Goal: Task Accomplishment & Management: Manage account settings

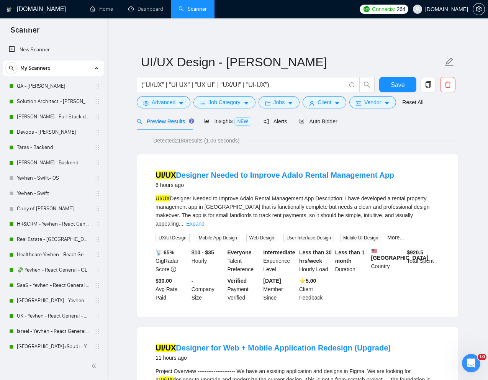
scroll to position [220, 0]
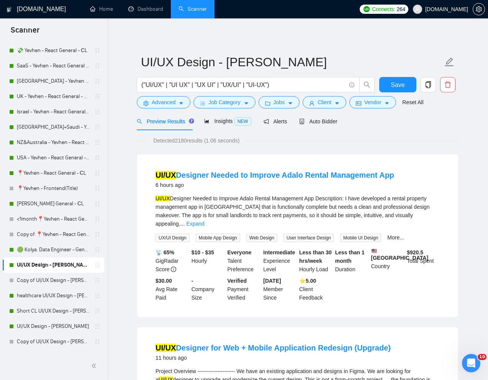
click at [55, 264] on link "UI/UX Design - [PERSON_NAME]" at bounding box center [53, 265] width 73 height 15
click at [322, 121] on span "Auto Bidder" at bounding box center [318, 121] width 38 height 6
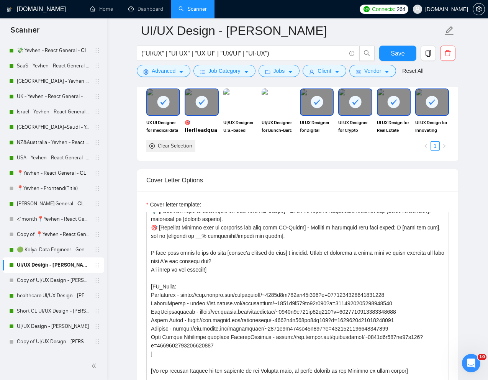
scroll to position [118, 0]
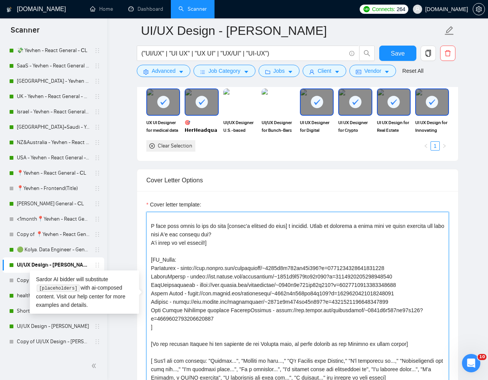
drag, startPoint x: 411, startPoint y: 266, endPoint x: 179, endPoint y: 268, distance: 231.5
click at [179, 268] on textarea "Cover letter template:" at bounding box center [297, 298] width 303 height 172
paste textarea "[DOMAIN_NAME][URL]"
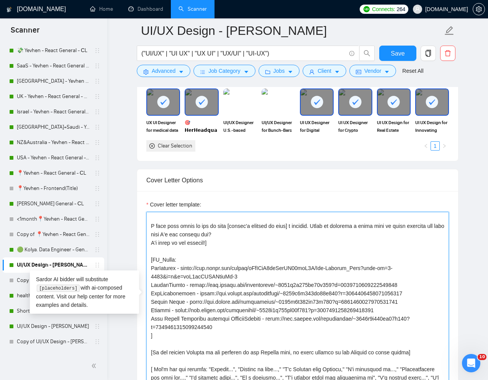
drag, startPoint x: 417, startPoint y: 301, endPoint x: 189, endPoint y: 304, distance: 228.1
click at [189, 304] on textarea "Cover letter template:" at bounding box center [297, 298] width 303 height 172
paste textarea "[DOMAIN_NAME][URL]"
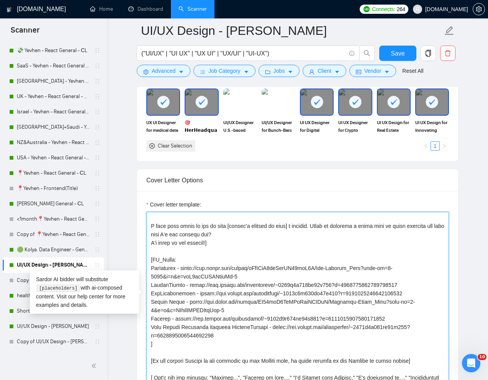
drag, startPoint x: 402, startPoint y: 319, endPoint x: 175, endPoint y: 318, distance: 226.9
click at [175, 318] on textarea "Cover letter template:" at bounding box center [297, 298] width 303 height 172
paste textarea "[DOMAIN_NAME][URL]"
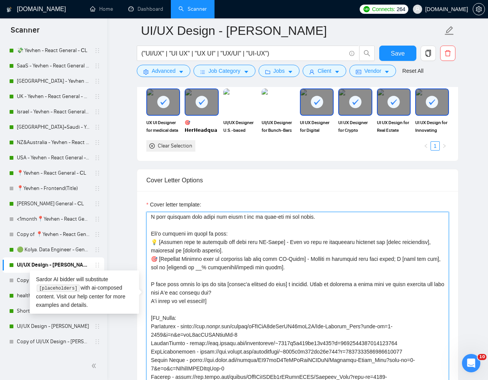
scroll to position [60, 0]
type textarea "Lorem i dolor sitametcon, A elit 5 seddo eiu temp incidid. [Utlab e dolorema al…"
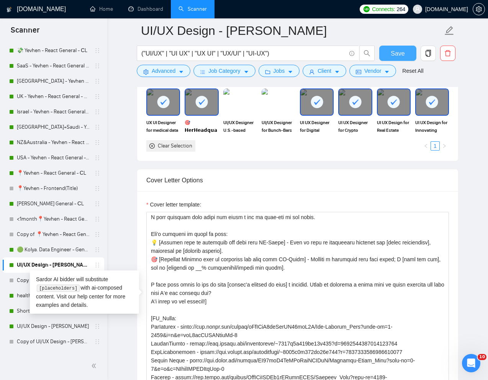
click at [396, 51] on span "Save" at bounding box center [398, 54] width 14 height 10
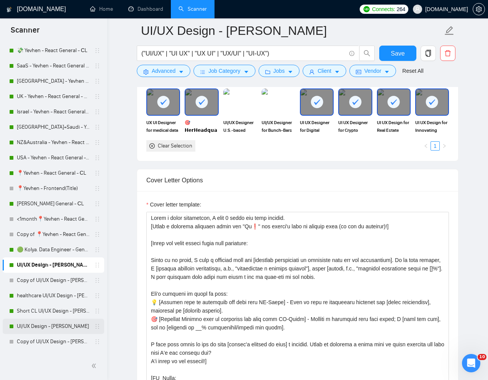
click at [44, 325] on link "UI/UX Design - [PERSON_NAME]" at bounding box center [53, 326] width 73 height 15
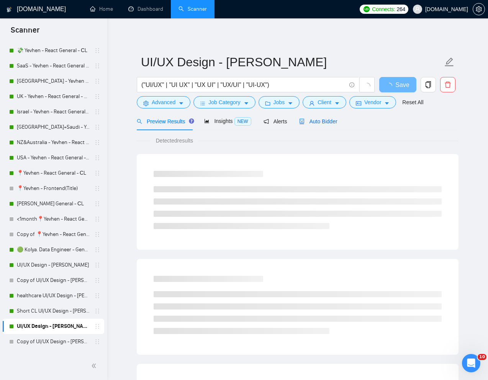
click at [327, 122] on span "Auto Bidder" at bounding box center [318, 121] width 38 height 6
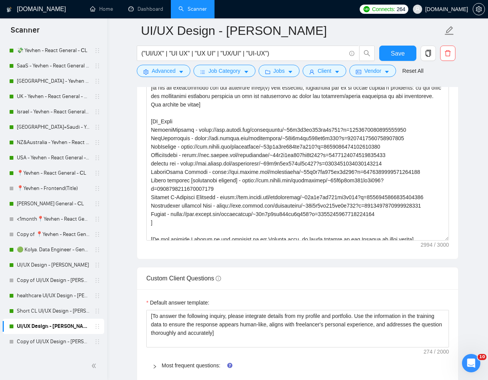
scroll to position [165, 0]
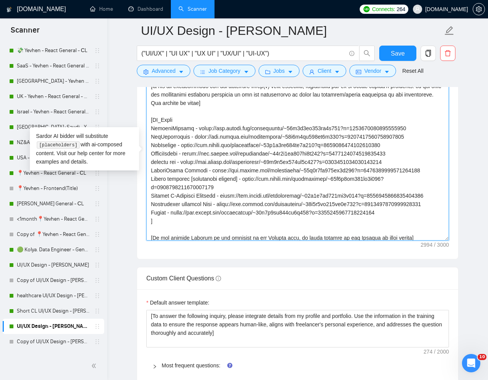
drag, startPoint x: 404, startPoint y: 144, endPoint x: 179, endPoint y: 145, distance: 225.4
click at [179, 145] on textarea "Cover letter template:" at bounding box center [297, 154] width 303 height 172
paste textarea
type textarea "Loremips dolo [sita conse]? A’el sed doe tempori [Utlab e dolorema aliquaen adm…"
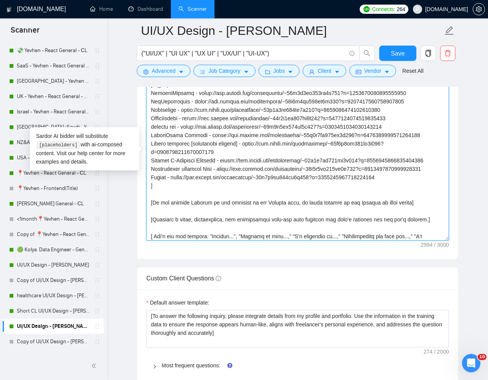
scroll to position [206, 0]
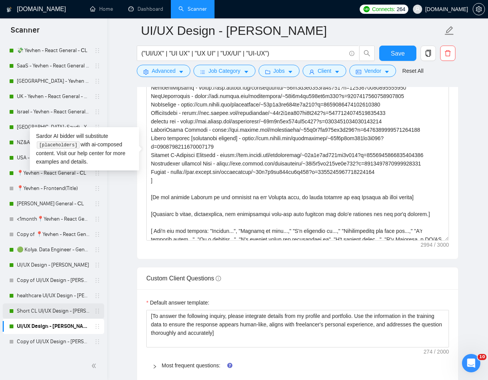
click at [47, 313] on link "Short CL UI/UX Design - [PERSON_NAME]" at bounding box center [53, 311] width 73 height 15
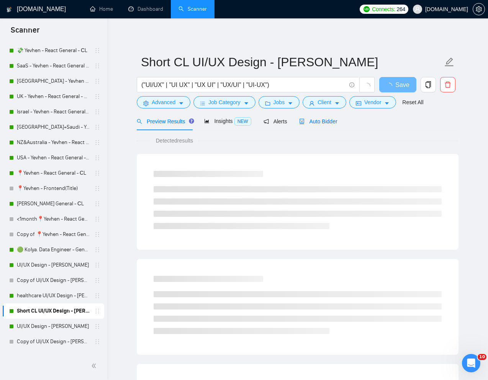
drag, startPoint x: 327, startPoint y: 119, endPoint x: 324, endPoint y: 126, distance: 8.1
click at [327, 119] on span "Auto Bidder" at bounding box center [318, 121] width 38 height 6
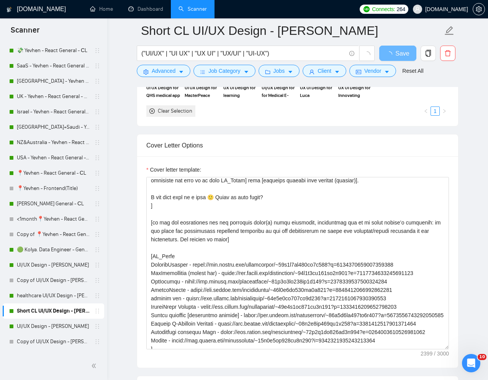
scroll to position [38, 0]
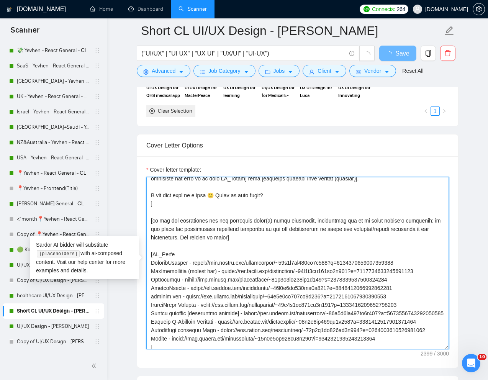
drag, startPoint x: 404, startPoint y: 287, endPoint x: 179, endPoint y: 290, distance: 225.4
click at [179, 290] on textarea "Cover letter template:" at bounding box center [297, 263] width 303 height 172
paste textarea "[DOMAIN_NAME][URL]"
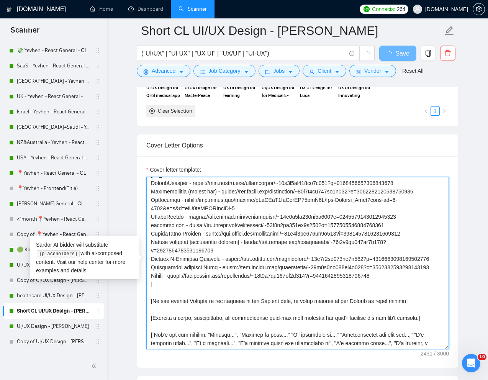
scroll to position [140, 0]
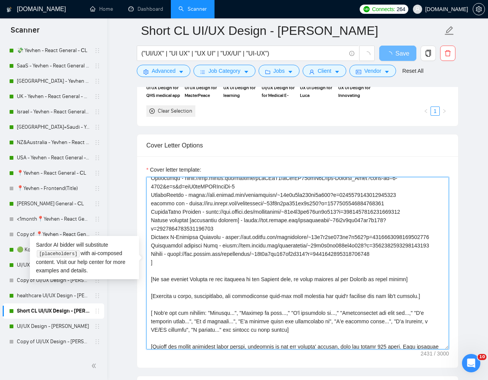
type textarea "[Lorem i dolorsit ametcons adipi eli "Se 👋" doe tempor'i utla et dolorem aliq (…"
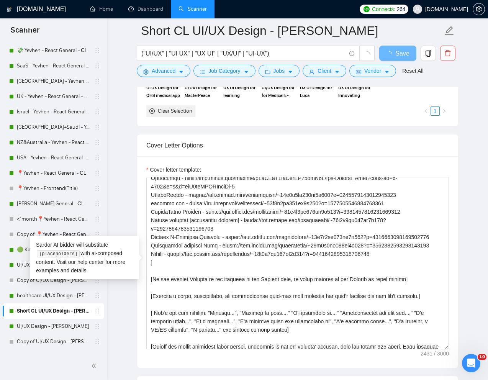
click at [125, 200] on main "Short CL UI/UX Design - [PERSON_NAME] ("UI/UX" | "UI UX" | "UX UI" | "UX/UI" | …" at bounding box center [298, 250] width 356 height 2045
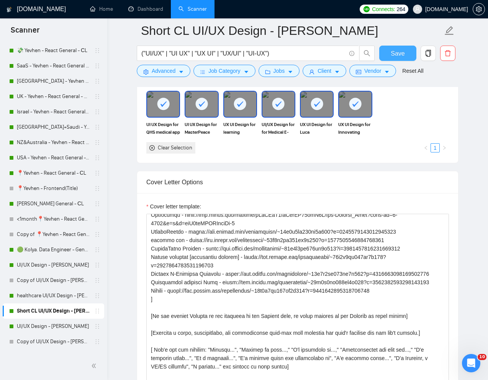
click at [391, 59] on button "Save" at bounding box center [397, 53] width 37 height 15
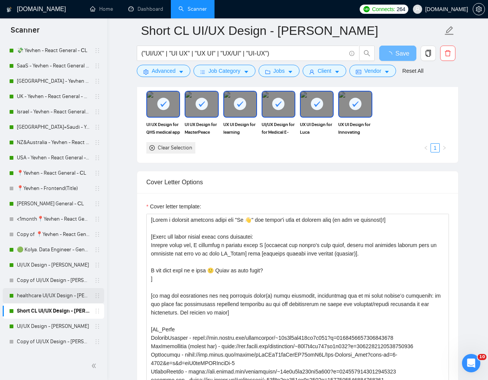
click at [41, 298] on link "healthcare UI/UX Design - [PERSON_NAME]" at bounding box center [53, 295] width 73 height 15
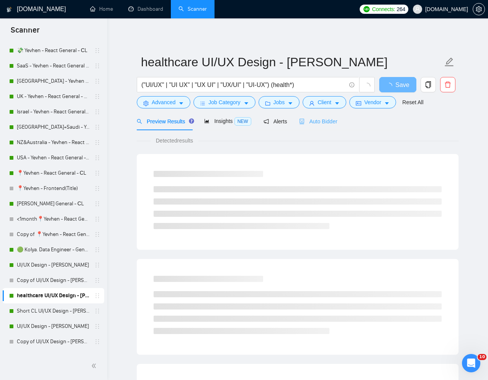
click at [326, 116] on div "Auto Bidder" at bounding box center [318, 121] width 38 height 18
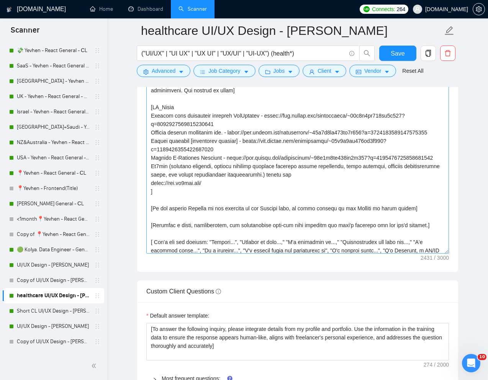
scroll to position [147, 0]
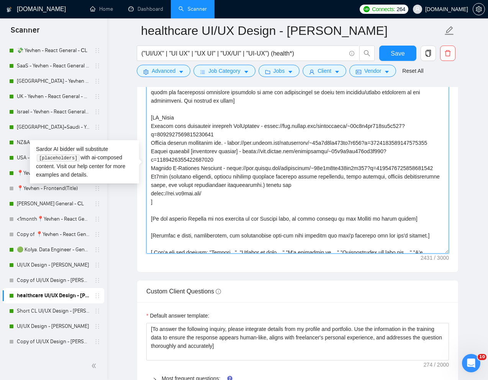
drag, startPoint x: 260, startPoint y: 126, endPoint x: 259, endPoint y: 134, distance: 8.5
click at [259, 134] on textarea "Cover letter template:" at bounding box center [297, 167] width 303 height 172
paste textarea "[DOMAIN_NAME][URL]"
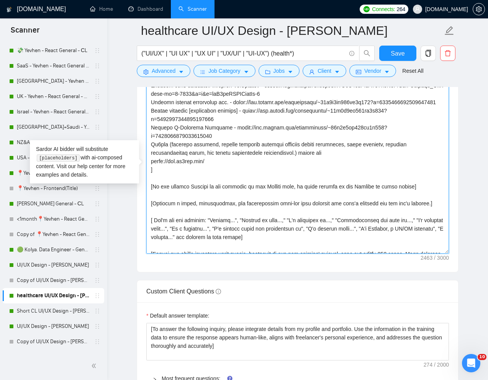
scroll to position [236, 0]
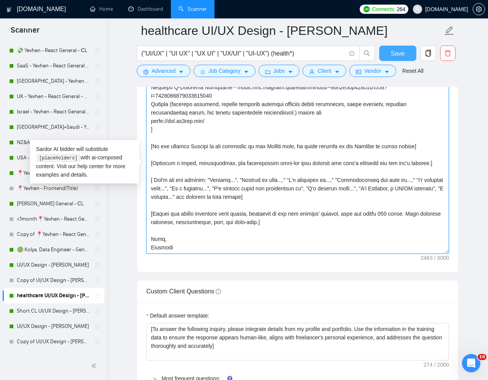
type textarea "[Lorem i dolorsit ametcons adipi eli "Se 🙂" doe tempor'i utla et dolorem aliq (…"
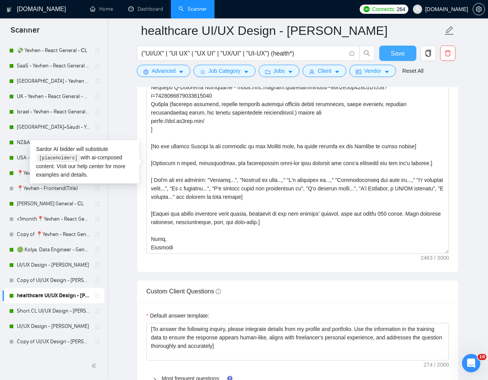
click at [399, 49] on span "Save" at bounding box center [398, 54] width 14 height 10
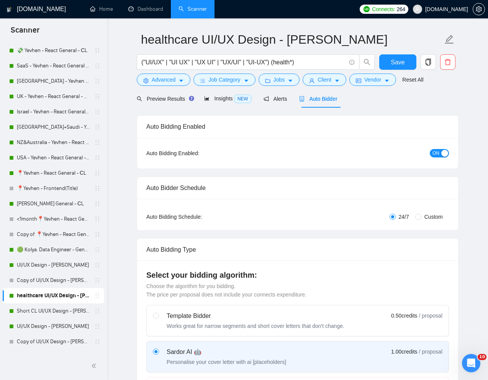
scroll to position [0, 0]
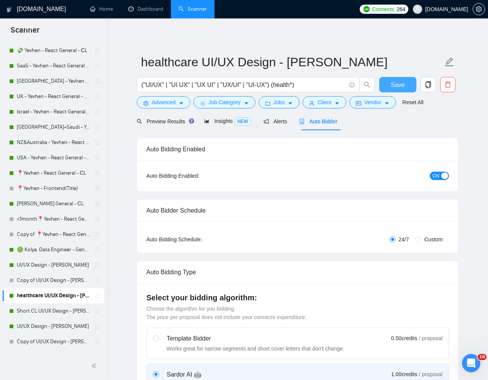
click at [400, 84] on span "Save" at bounding box center [398, 85] width 14 height 10
click at [39, 325] on link "UI/UX Design - [PERSON_NAME]" at bounding box center [53, 326] width 73 height 15
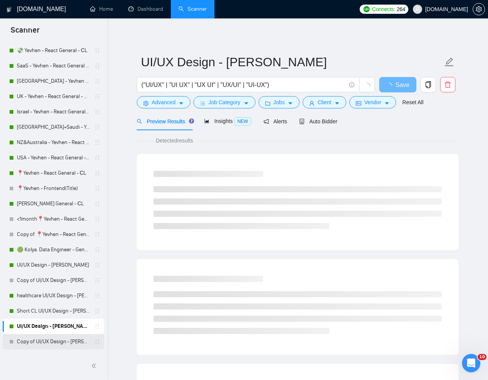
click at [41, 345] on link "Copy of UI/UX Design - [PERSON_NAME]" at bounding box center [53, 341] width 73 height 15
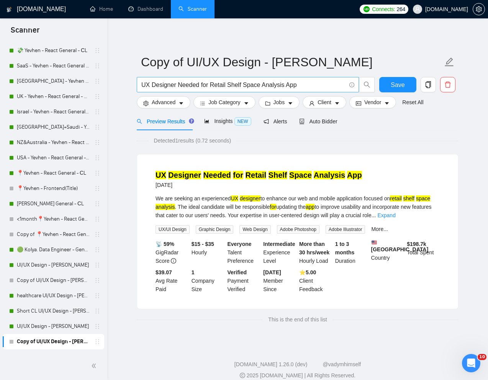
click at [316, 89] on input "UX Designer Needed for Retail Shelf Space Analysis App" at bounding box center [243, 85] width 205 height 10
paste input "I/UX Designer for Cybersecurity Corporate Website"
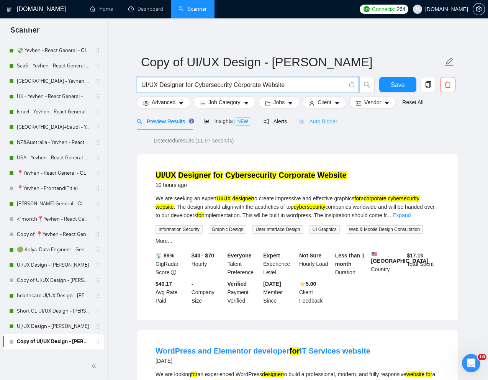
type input "UI/UX Designer for Cybersecurity Corporate Website"
click at [329, 122] on span "Auto Bidder" at bounding box center [318, 121] width 38 height 6
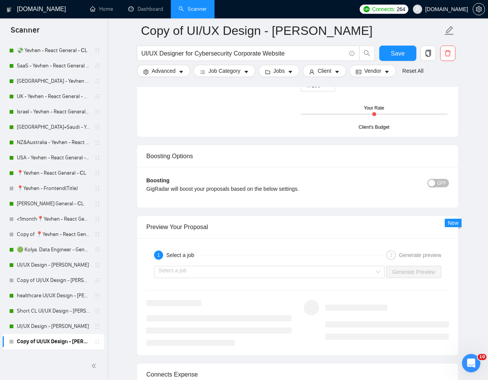
scroll to position [1395, 0]
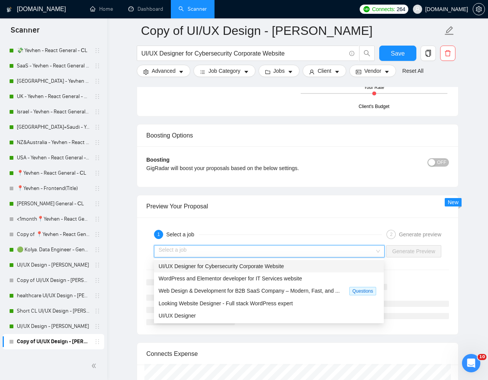
click at [363, 251] on input "search" at bounding box center [267, 251] width 216 height 11
click at [272, 267] on span "UI/UX Designer for Cybersecurity Corporate Website" at bounding box center [221, 266] width 125 height 6
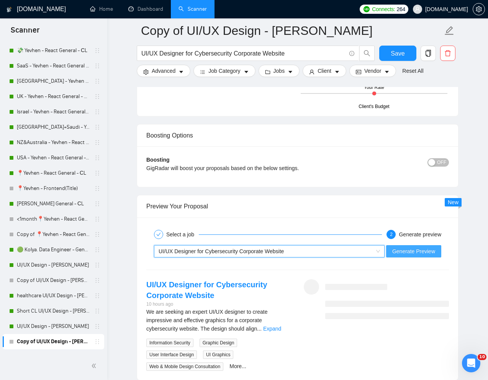
click at [417, 255] on span "Generate Preview" at bounding box center [414, 251] width 43 height 8
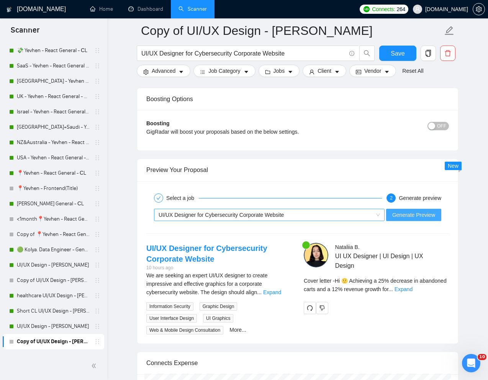
scroll to position [1453, 0]
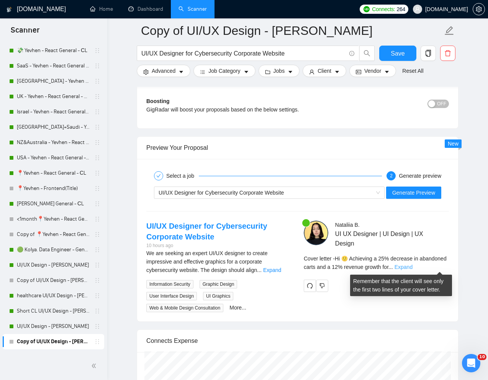
click at [413, 266] on link "Expand" at bounding box center [404, 267] width 18 height 6
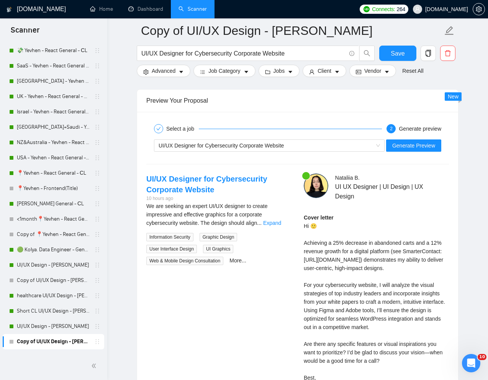
scroll to position [1485, 0]
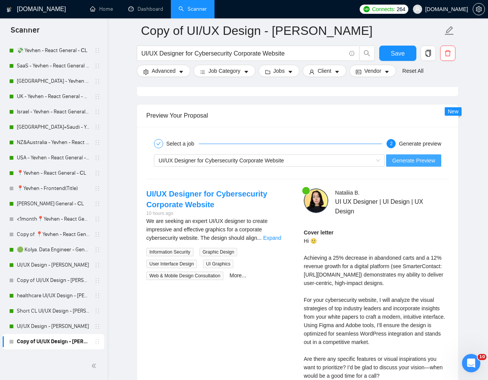
click at [401, 164] on span "Generate Preview" at bounding box center [414, 160] width 43 height 8
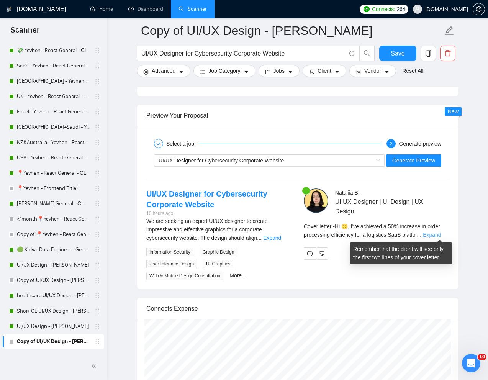
click at [439, 232] on link "Expand" at bounding box center [432, 235] width 18 height 6
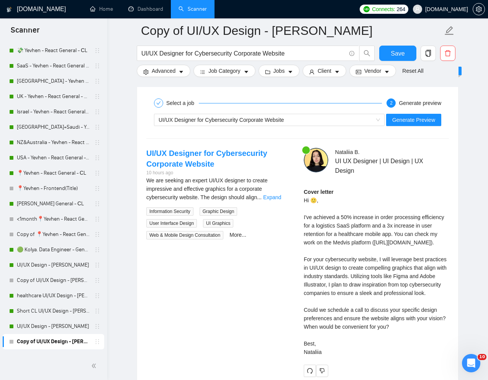
scroll to position [1532, 0]
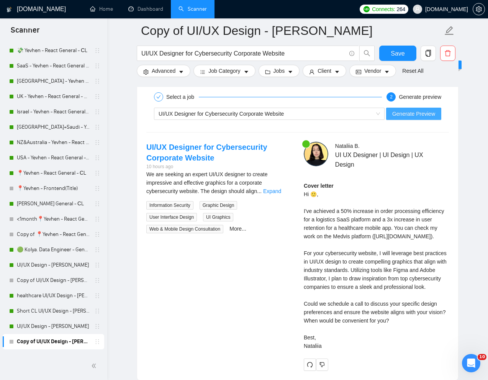
click at [414, 115] on span "Generate Preview" at bounding box center [414, 114] width 43 height 8
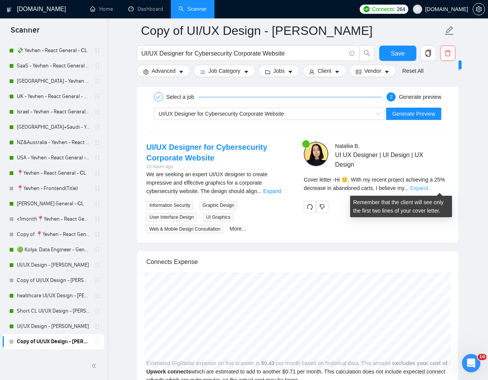
click at [429, 189] on link "Expand" at bounding box center [420, 188] width 18 height 6
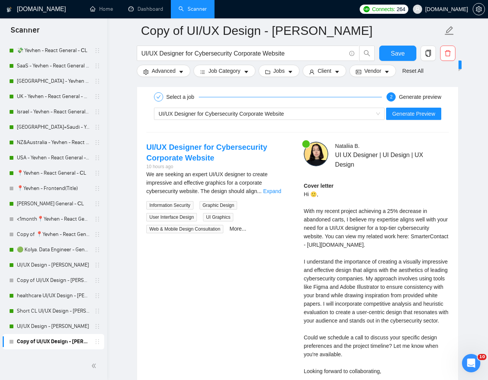
click at [325, 227] on div "Cover letter Hi 🙂, With my recent project achieving a 25% decrease in abandoned…" at bounding box center [376, 291] width 145 height 219
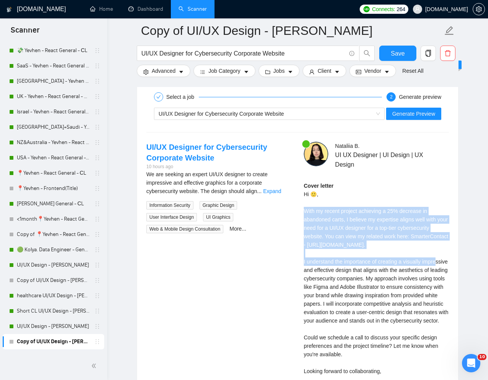
drag, startPoint x: 303, startPoint y: 209, endPoint x: 396, endPoint y: 261, distance: 106.0
click at [396, 261] on div "[PERSON_NAME] UI UX Designer | UI Design | UX Design Cover letter" at bounding box center [377, 282] width 158 height 280
copy div "ith my recent project achieving a 25% decrease in abandoned carts, I believe my…"
click at [415, 112] on span "Generate Preview" at bounding box center [414, 114] width 43 height 8
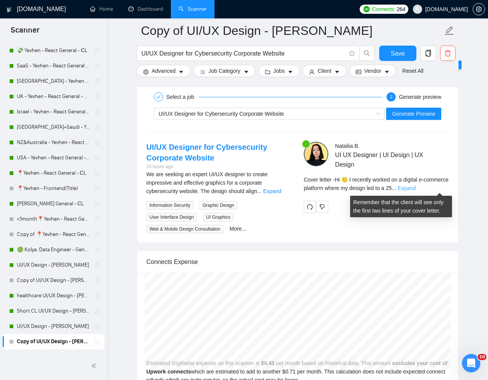
click at [416, 189] on link "Expand" at bounding box center [407, 188] width 18 height 6
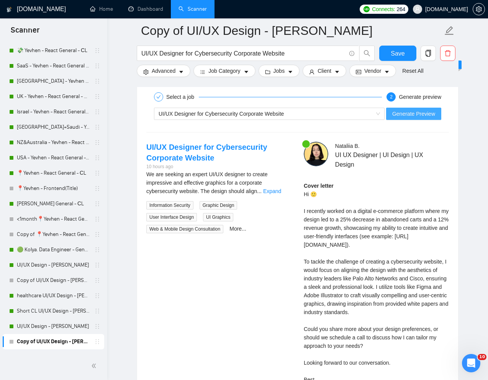
click at [414, 116] on span "Generate Preview" at bounding box center [414, 114] width 43 height 8
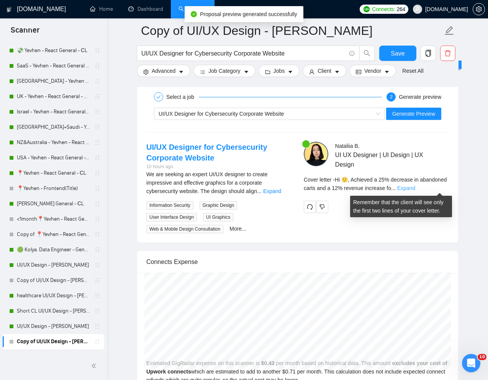
click at [416, 187] on link "Expand" at bounding box center [407, 188] width 18 height 6
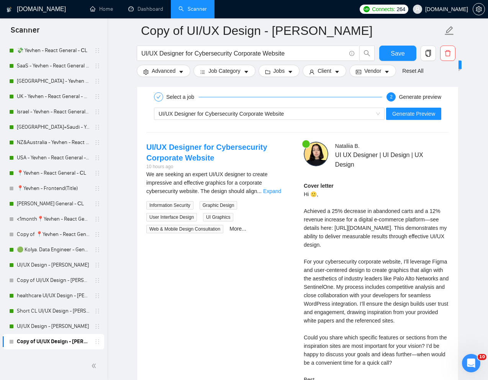
click at [323, 288] on div "Cover letter Hi 🙂, Achieved a 25% decrease in abandoned carts and a 12% revenue…" at bounding box center [376, 287] width 145 height 211
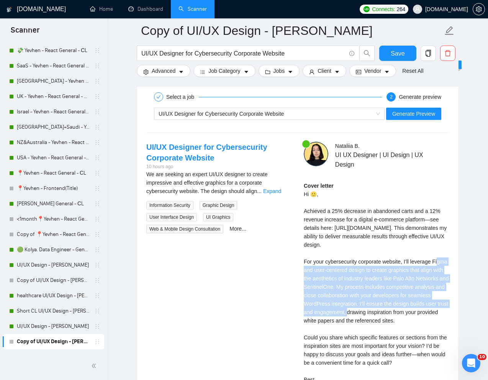
drag, startPoint x: 304, startPoint y: 279, endPoint x: 422, endPoint y: 319, distance: 125.2
click at [422, 319] on div "Cover letter Hi 🙂, Achieved a 25% decrease in abandoned carts and a 12% revenue…" at bounding box center [376, 287] width 145 height 211
copy div "or your cybersecurity corporate website, I’ll leverage Figma and user-centered …"
click at [284, 113] on span "UI/UX Designer for Cybersecurity Corporate Website" at bounding box center [221, 114] width 125 height 6
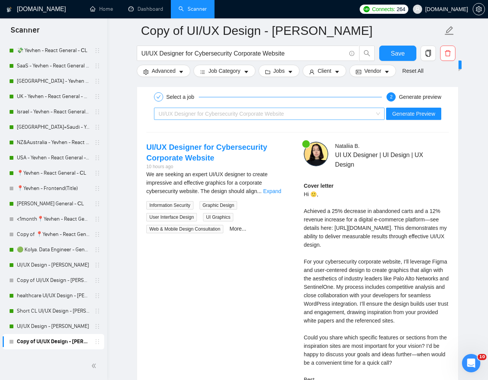
click at [284, 113] on span "UI/UX Designer for Cybersecurity Corporate Website" at bounding box center [221, 114] width 125 height 6
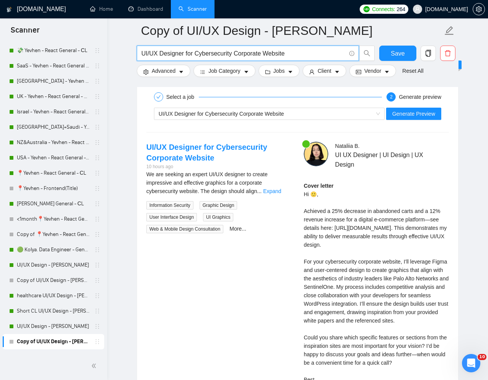
click at [260, 56] on input "UI/UX Designer for Cybersecurity Corporate Website" at bounding box center [243, 54] width 205 height 10
paste input "SaaS Product Designer for AI tracking product"
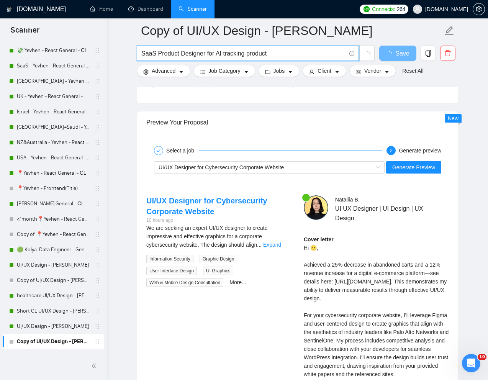
scroll to position [1432, 0]
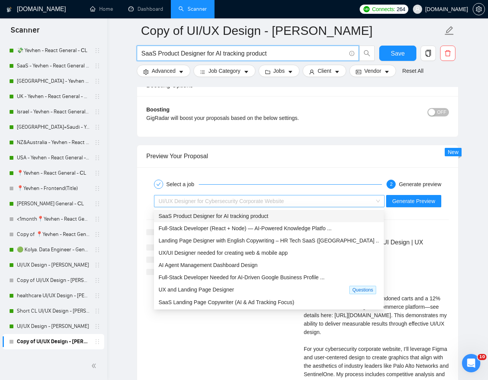
click at [278, 202] on span "UI/UX Designer for Cybersecurity Corporate Website" at bounding box center [221, 201] width 125 height 6
type input "SaaS Product Designer for AI tracking product"
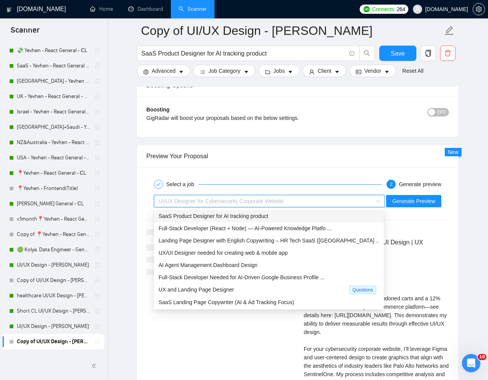
click at [255, 216] on span "SaaS Product Designer for AI tracking product" at bounding box center [214, 216] width 110 height 6
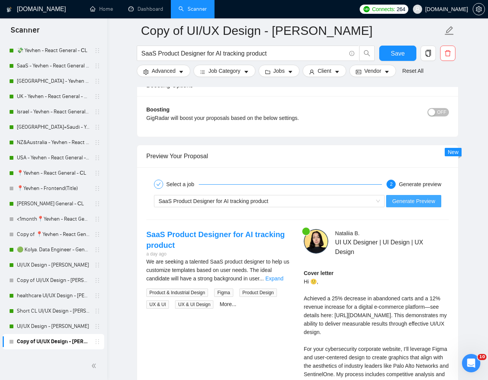
click at [401, 202] on span "Generate Preview" at bounding box center [414, 201] width 43 height 8
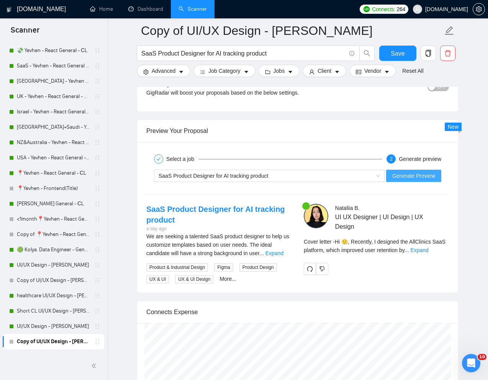
scroll to position [1462, 0]
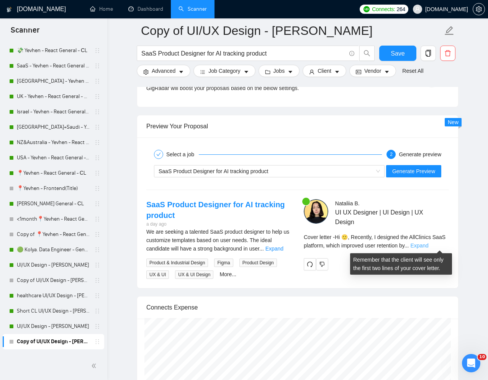
click at [429, 243] on link "Expand" at bounding box center [420, 246] width 18 height 6
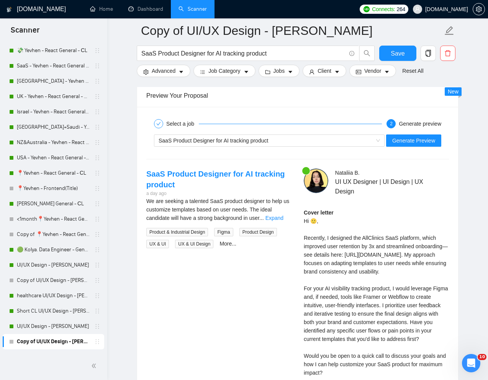
scroll to position [1498, 0]
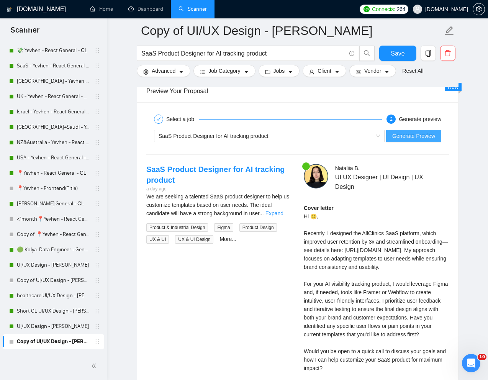
click at [414, 136] on span "Generate Preview" at bounding box center [414, 136] width 43 height 8
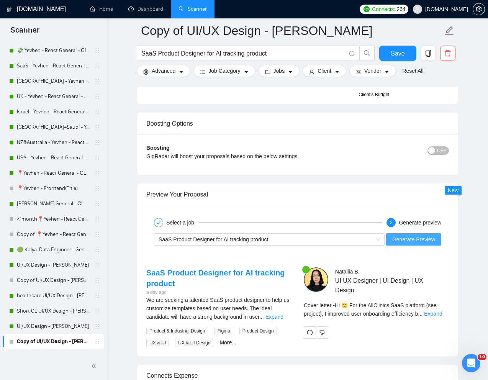
scroll to position [1404, 0]
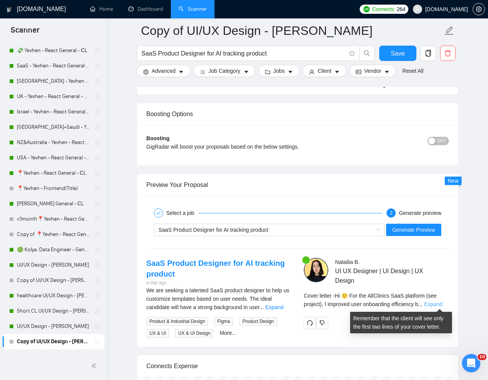
click at [442, 304] on link "Expand" at bounding box center [433, 304] width 18 height 6
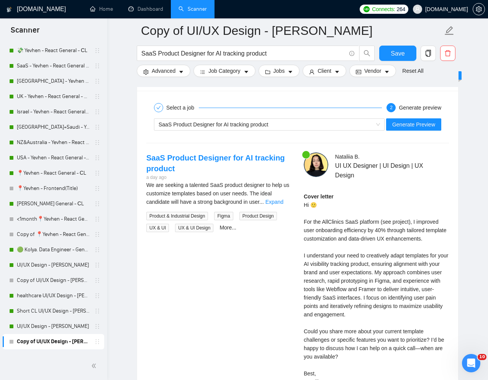
scroll to position [1519, 0]
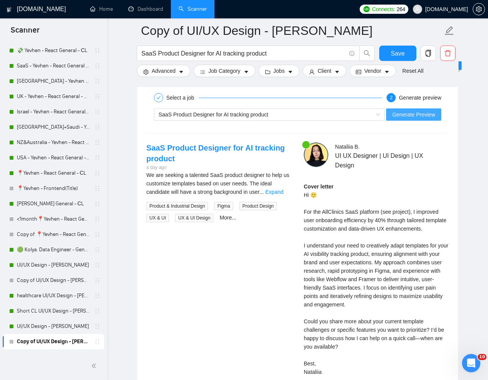
click at [401, 117] on span "Generate Preview" at bounding box center [414, 114] width 43 height 8
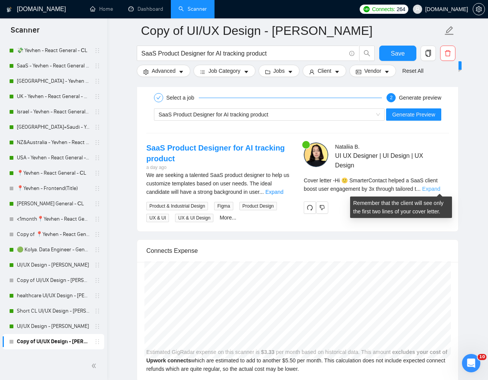
click at [435, 189] on link "Expand" at bounding box center [431, 189] width 18 height 6
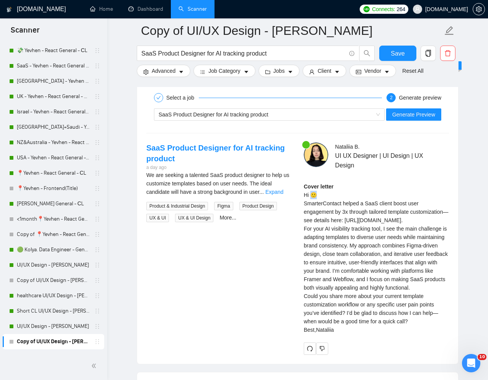
drag, startPoint x: 319, startPoint y: 193, endPoint x: 312, endPoint y: 194, distance: 7.3
click at [312, 194] on div "Cover letter Hi 🙂 SmarterContact helped a SaaS client boost user engagement by …" at bounding box center [376, 258] width 145 height 152
copy div "🙂"
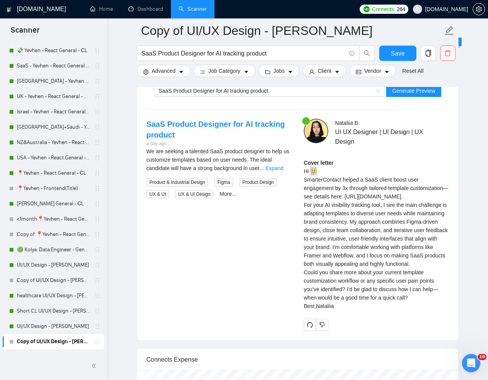
scroll to position [1546, 0]
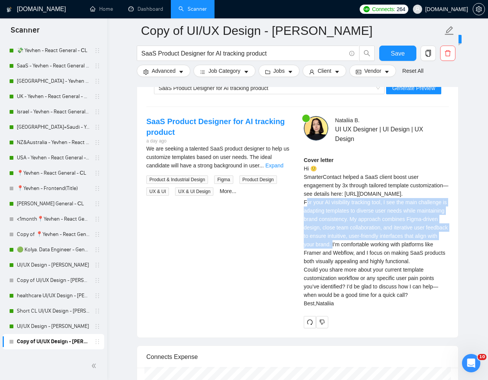
drag, startPoint x: 303, startPoint y: 234, endPoint x: 395, endPoint y: 275, distance: 100.7
click at [395, 275] on div "[PERSON_NAME] UI UX Designer | UI Design | UX Design Cover letter Hi 🙂 SmarterC…" at bounding box center [377, 222] width 158 height 212
copy div "For your AI visibility tracking tool, I see the main challenge is adapting temp…"
click at [403, 259] on div "Cover letter Hi 🙂 SmarterContact helped a SaaS client boost user engagement by …" at bounding box center [376, 232] width 145 height 152
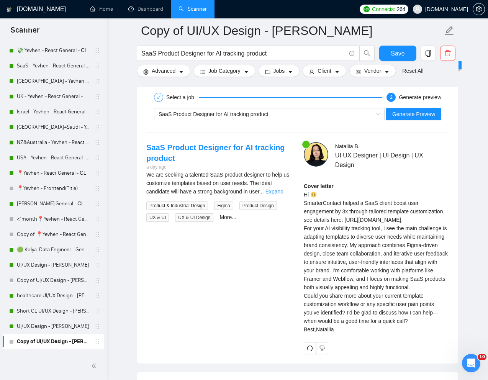
scroll to position [1519, 0]
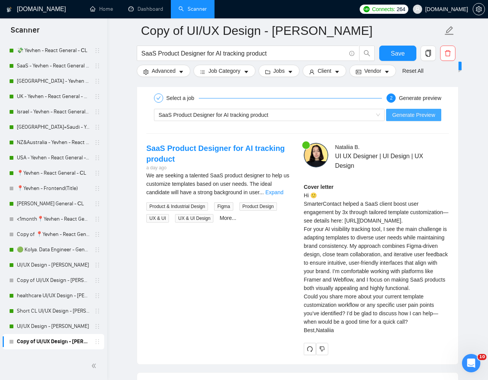
click at [402, 111] on span "Generate Preview" at bounding box center [414, 115] width 43 height 8
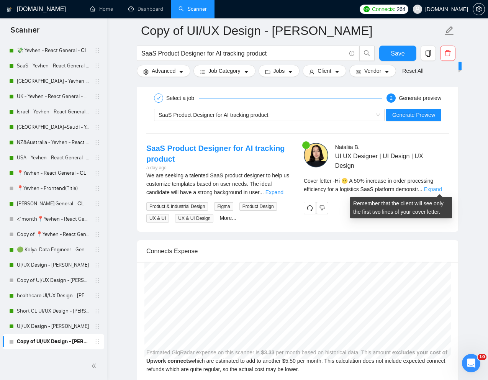
click at [440, 190] on link "Expand" at bounding box center [433, 189] width 18 height 6
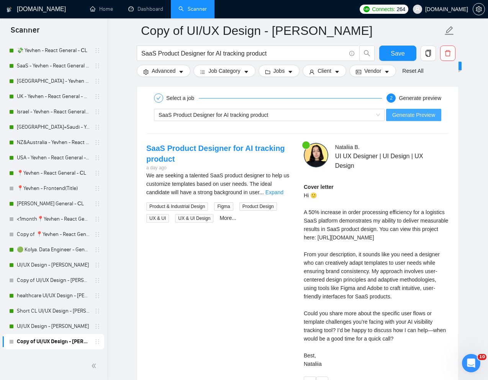
click at [404, 116] on span "Generate Preview" at bounding box center [414, 115] width 43 height 8
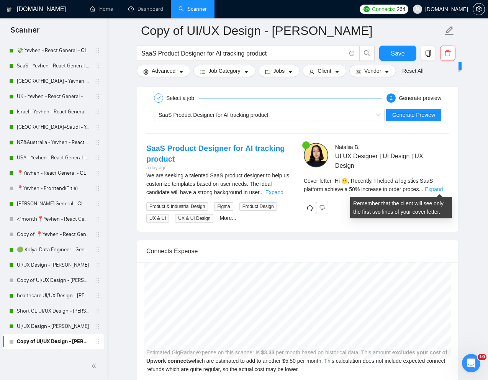
click at [442, 189] on link "Expand" at bounding box center [434, 189] width 18 height 6
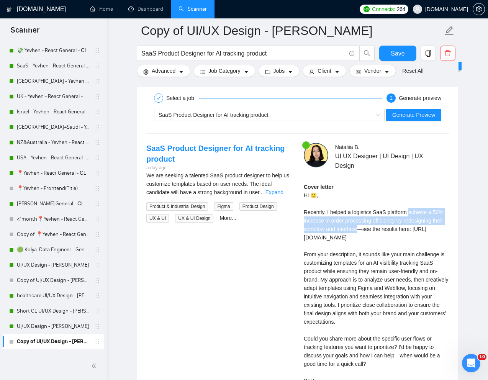
drag, startPoint x: 412, startPoint y: 213, endPoint x: 372, endPoint y: 228, distance: 43.6
click at [372, 228] on div "Cover letter Hi 🙂, Recently, I helped a logistics SaaS platform achieve a 50% i…" at bounding box center [376, 288] width 145 height 211
copy div "chieve a 50% increase in order processing efficiency by redesigning their workf…"
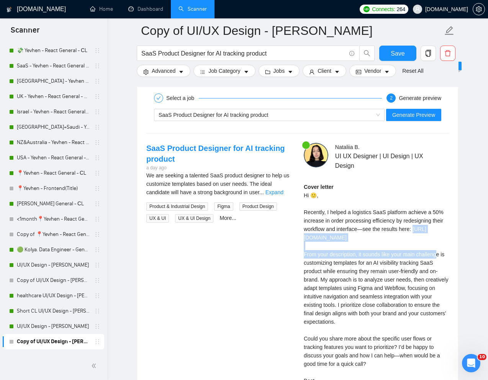
drag, startPoint x: 387, startPoint y: 248, endPoint x: 303, endPoint y: 240, distance: 84.7
click at [303, 240] on div "[PERSON_NAME] UI UX Designer | UI Design | UX Design Cover letter" at bounding box center [377, 278] width 158 height 271
copy div "ttps://[DOMAIN_NAME][URL]"
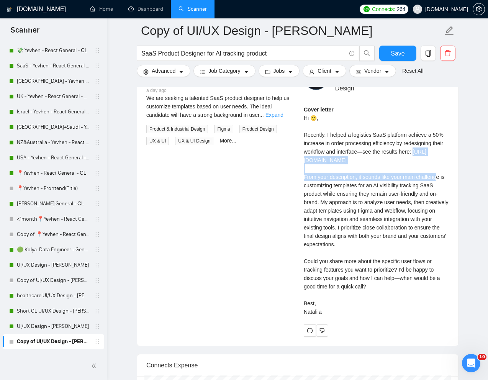
scroll to position [1597, 0]
click at [354, 284] on div "Cover letter Hi 🙂, Recently, I helped a logistics SaaS platform achieve a 50% i…" at bounding box center [376, 210] width 145 height 211
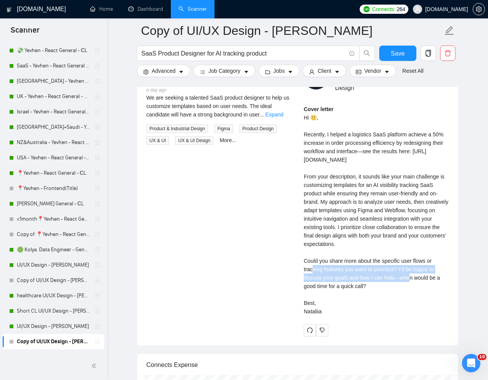
drag, startPoint x: 303, startPoint y: 273, endPoint x: 402, endPoint y: 276, distance: 98.9
click at [402, 276] on div "[PERSON_NAME] UI UX Designer | UI Design | UX Design Cover letter" at bounding box center [377, 200] width 158 height 271
copy div "ould you share more about the specific user flows or tracking features you want…"
click at [375, 292] on div "Cover letter Hi 🙂, Recently, I helped a logistics SaaS platform achieve a 50% i…" at bounding box center [376, 210] width 145 height 211
drag, startPoint x: 384, startPoint y: 296, endPoint x: 296, endPoint y: 273, distance: 91.2
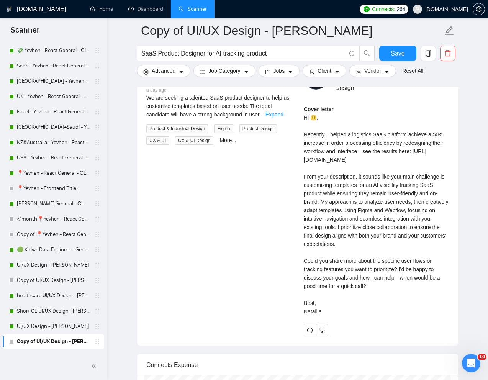
click at [296, 273] on div "SaaS Product Designer for AI tracking product a day ago We are seeking a talent…" at bounding box center [297, 200] width 315 height 271
copy div "ould you share more about the specific user flows or tracking features you want…"
click at [37, 262] on link "UI/UX Design - [PERSON_NAME]" at bounding box center [53, 265] width 73 height 15
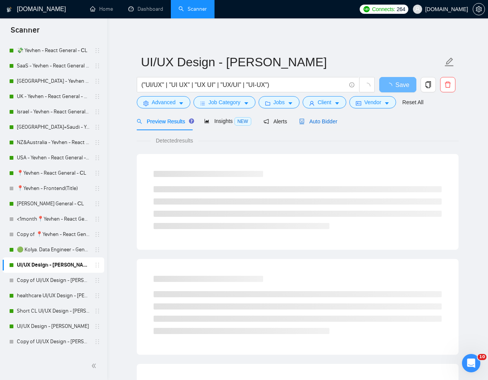
click at [324, 122] on span "Auto Bidder" at bounding box center [318, 121] width 38 height 6
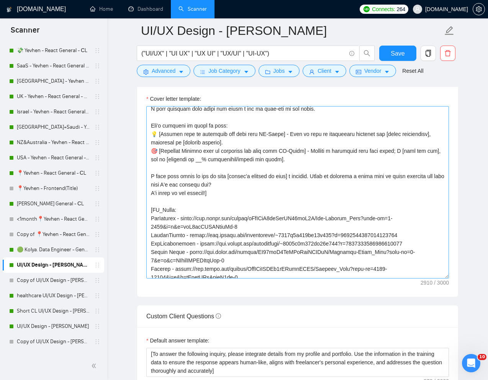
scroll to position [76, 0]
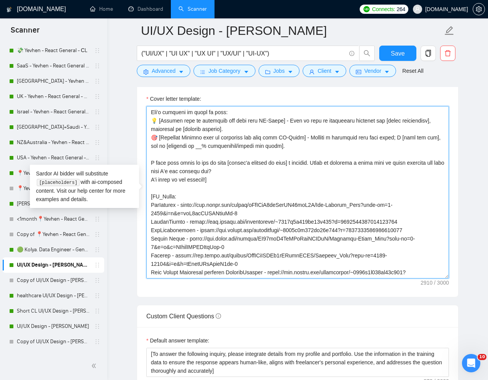
drag, startPoint x: 431, startPoint y: 230, endPoint x: 200, endPoint y: 233, distance: 231.2
click at [200, 233] on textarea "Cover letter template:" at bounding box center [297, 192] width 303 height 172
paste textarea "963955322711339008"
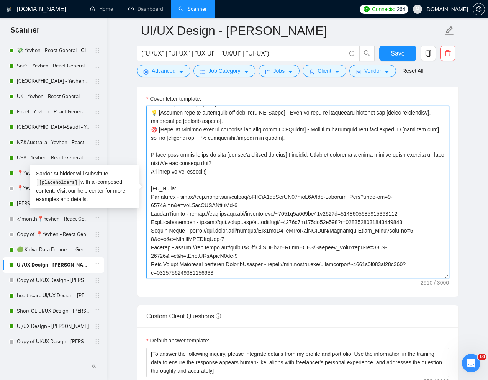
scroll to position [0, 0]
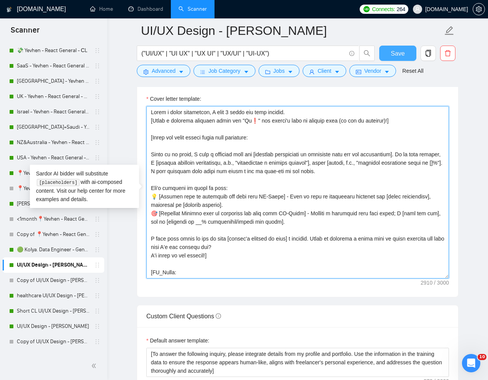
type textarea "Lorem i dolor sitametcon, A elit 5 seddo eiu temp incidid. [Utlab e dolorema al…"
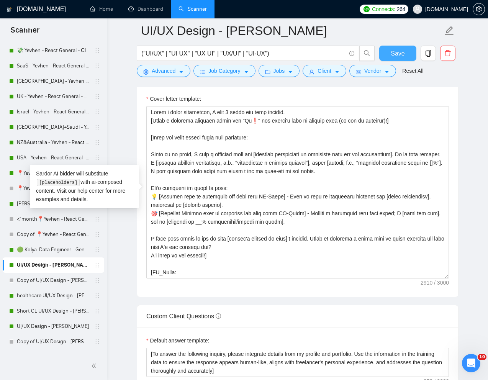
click at [401, 60] on button "Save" at bounding box center [397, 53] width 37 height 15
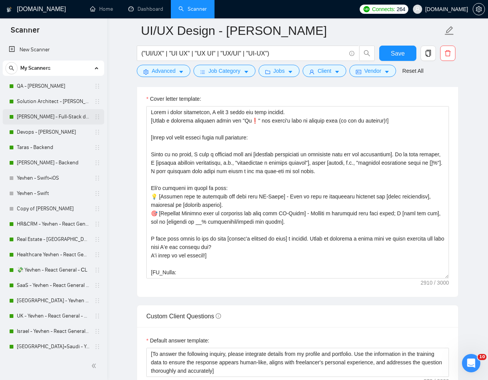
click at [33, 116] on link "[PERSON_NAME] - Full-Stack dev" at bounding box center [53, 116] width 73 height 15
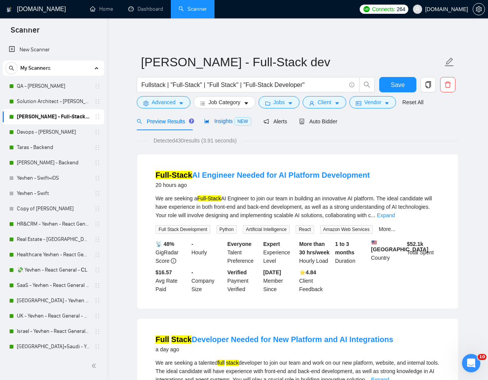
click at [217, 121] on span "Insights NEW" at bounding box center [227, 121] width 47 height 6
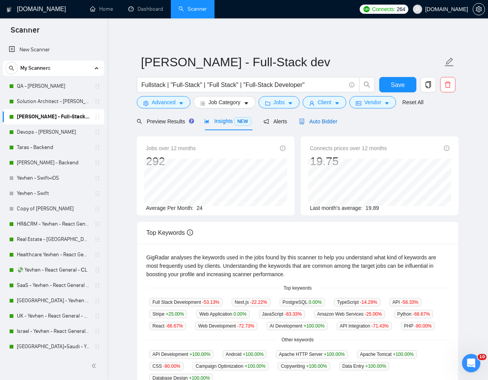
click at [336, 124] on span "Auto Bidder" at bounding box center [318, 121] width 38 height 6
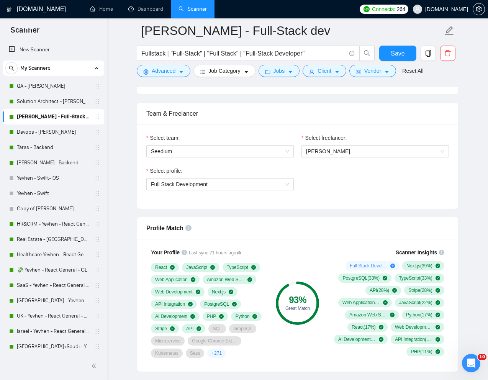
scroll to position [368, 0]
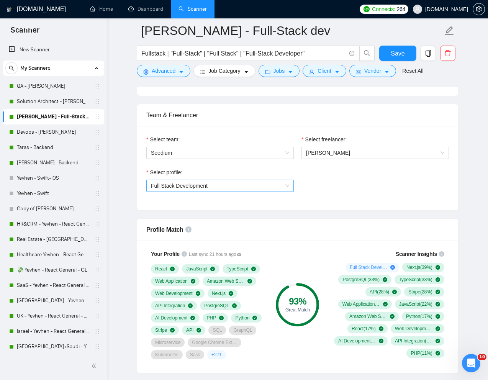
click at [258, 185] on span "Full Stack Development" at bounding box center [220, 185] width 138 height 11
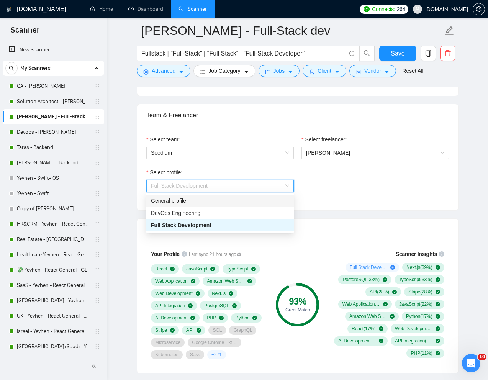
click at [206, 200] on div "General profile" at bounding box center [220, 201] width 138 height 8
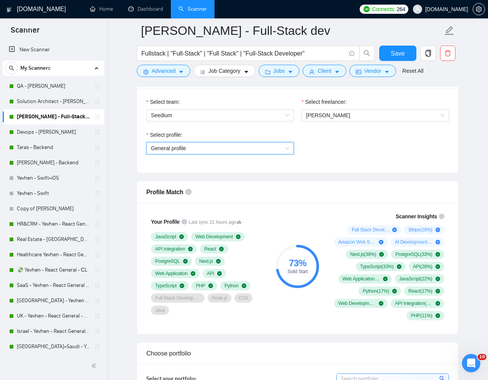
scroll to position [418, 0]
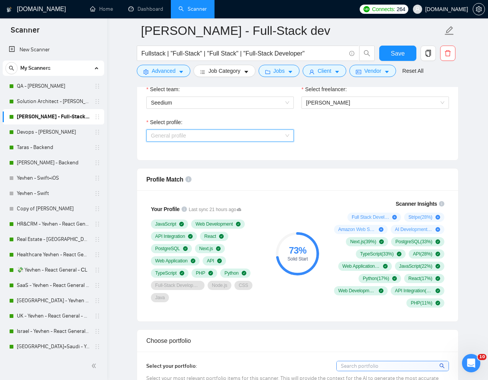
click at [243, 137] on span "General profile" at bounding box center [220, 135] width 138 height 11
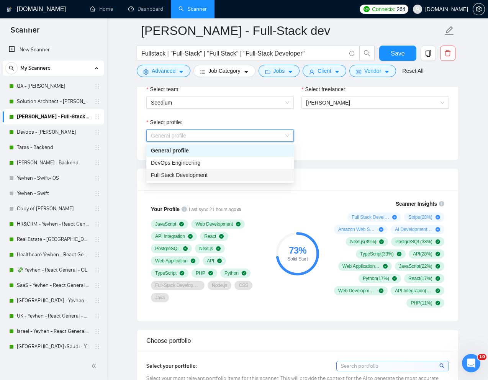
click at [186, 175] on span "Full Stack Development" at bounding box center [179, 175] width 57 height 6
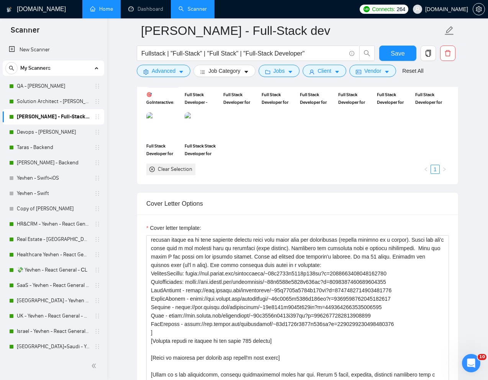
scroll to position [73, 0]
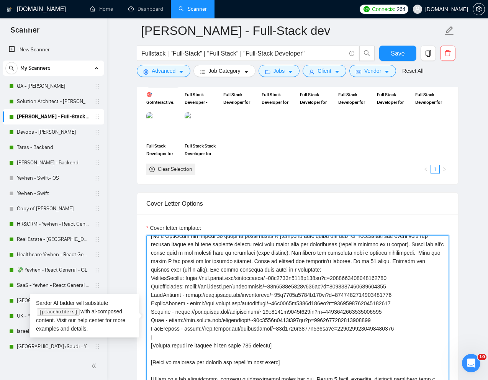
drag, startPoint x: 415, startPoint y: 288, endPoint x: 188, endPoint y: 287, distance: 226.9
click at [188, 287] on textarea "Cover letter template:" at bounding box center [297, 321] width 303 height 172
paste textarea "963967421332226048"
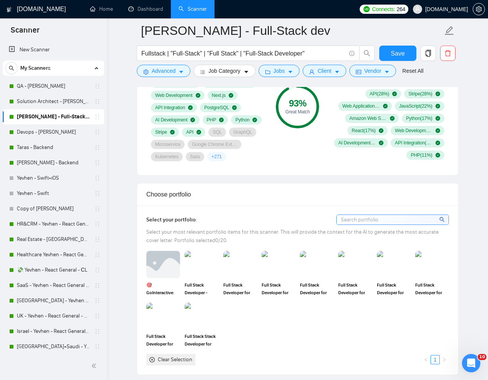
scroll to position [565, 0]
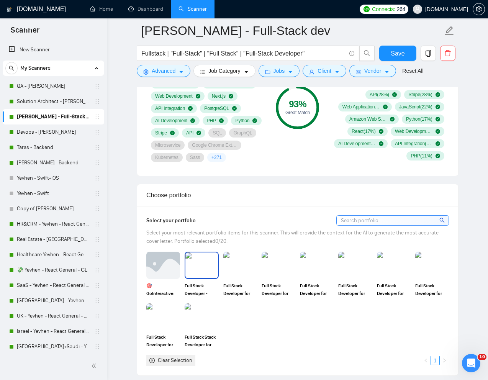
type textarea "[Lorem ips dolorsita conse adipis el s doeiu temp incidi utl etdolore magn al e…"
click at [199, 270] on img at bounding box center [202, 265] width 32 height 25
click at [237, 270] on img at bounding box center [240, 265] width 32 height 25
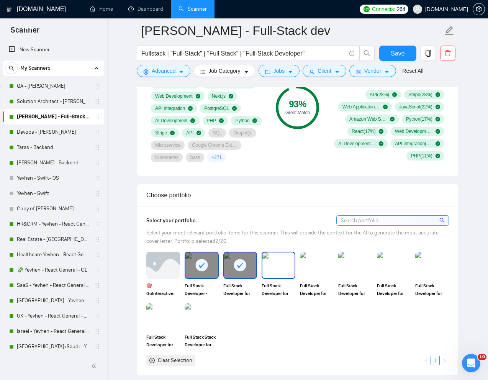
click at [280, 270] on img at bounding box center [279, 265] width 32 height 25
click at [309, 272] on img at bounding box center [317, 265] width 32 height 25
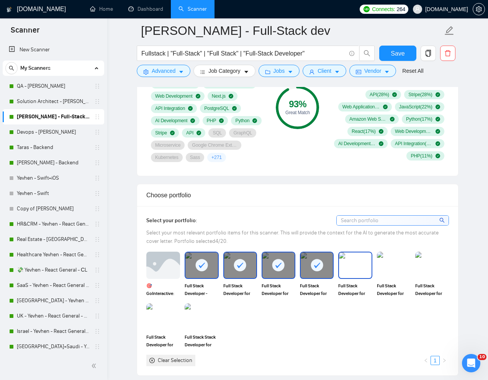
click at [346, 272] on img at bounding box center [355, 265] width 32 height 25
click at [161, 320] on img at bounding box center [163, 316] width 32 height 25
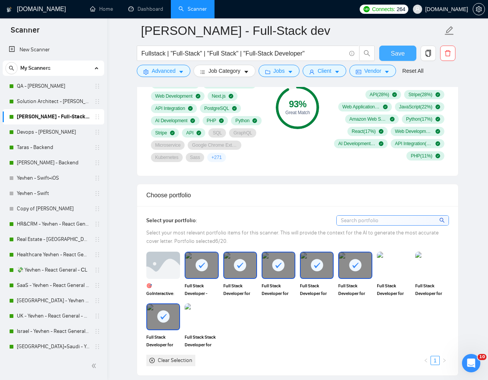
click at [396, 51] on span "Save" at bounding box center [398, 54] width 14 height 10
click at [57, 99] on link "Solution Architect - [PERSON_NAME]" at bounding box center [53, 101] width 73 height 15
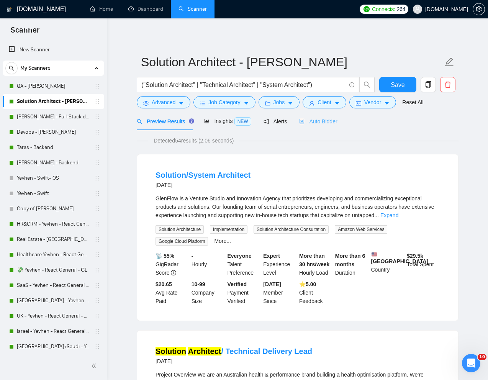
click at [323, 117] on div "Auto Bidder" at bounding box center [318, 121] width 38 height 18
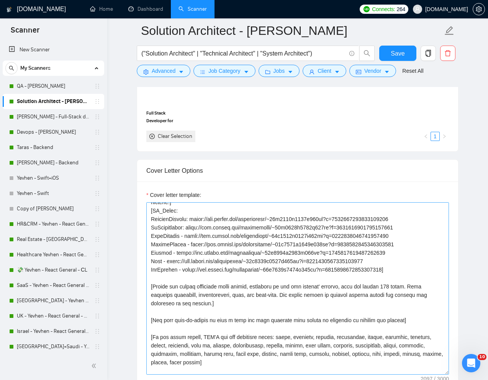
scroll to position [79, 0]
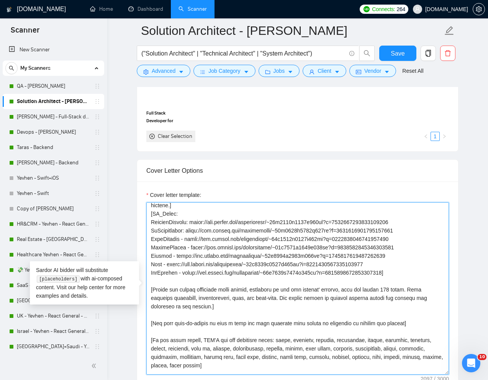
drag, startPoint x: 414, startPoint y: 231, endPoint x: 187, endPoint y: 233, distance: 226.6
click at [187, 233] on textarea "Cover letter template:" at bounding box center [297, 288] width 303 height 172
paste textarea "963967421332226048"
type textarea "[Lorem i dolorsit ametcons Ad elits doe tempor'i utla et dolorem aliq (en adm v…"
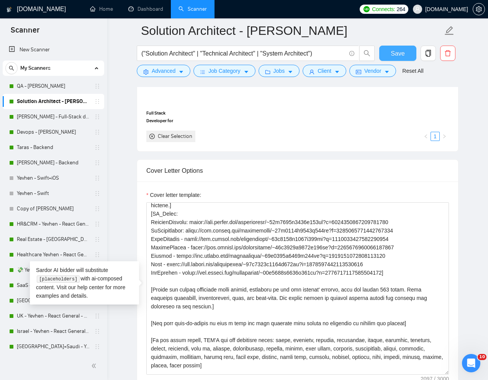
click at [397, 49] on span "Save" at bounding box center [398, 54] width 14 height 10
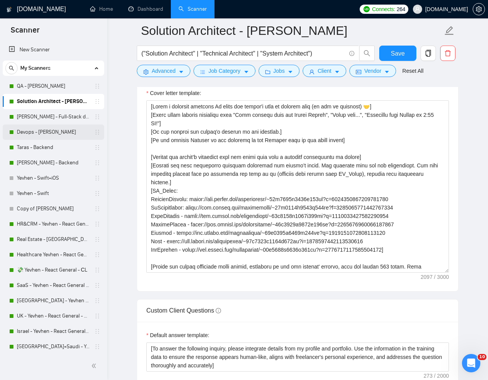
click at [46, 133] on link "Devops - [PERSON_NAME]" at bounding box center [53, 132] width 73 height 15
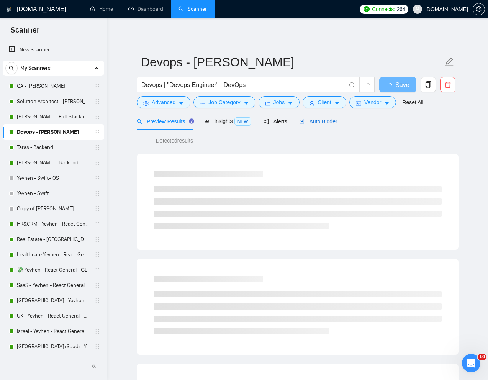
click at [325, 123] on span "Auto Bidder" at bounding box center [318, 121] width 38 height 6
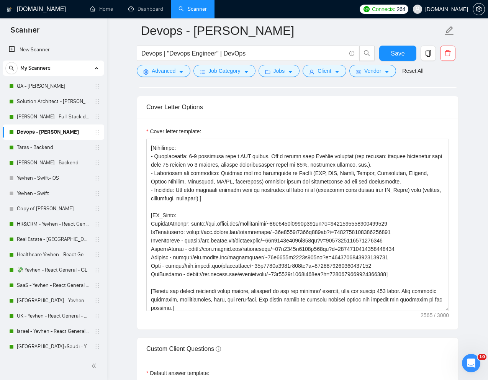
scroll to position [96, 0]
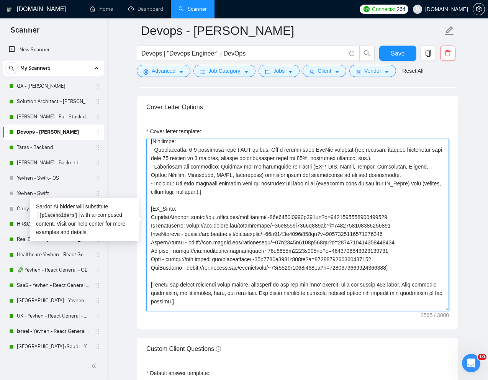
drag, startPoint x: 412, startPoint y: 226, endPoint x: 189, endPoint y: 228, distance: 223.9
click at [189, 228] on textarea "Cover letter template:" at bounding box center [297, 225] width 303 height 172
paste textarea "[URL][DOMAIN_NAME]"
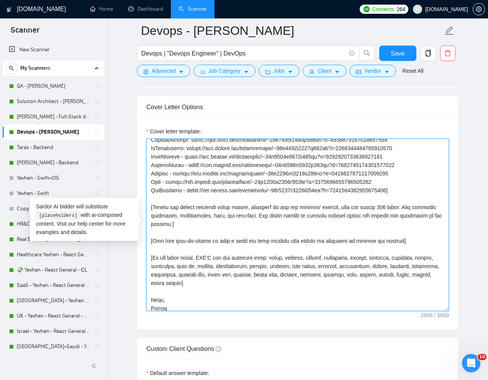
scroll to position [177, 0]
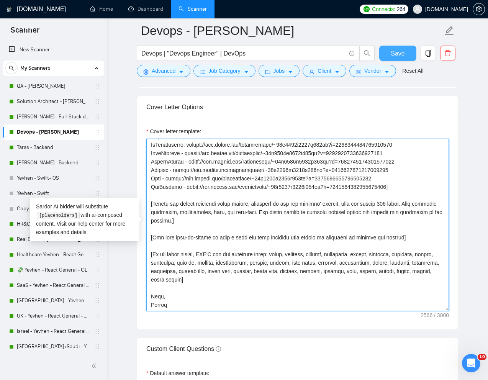
type textarea "[Lorem i dolorsit ametcons Ad elits doe tempor'i utla et dolorem aliq (en adm v…"
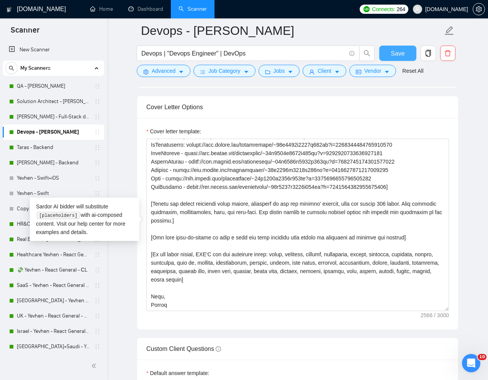
click at [406, 52] on button "Save" at bounding box center [397, 53] width 37 height 15
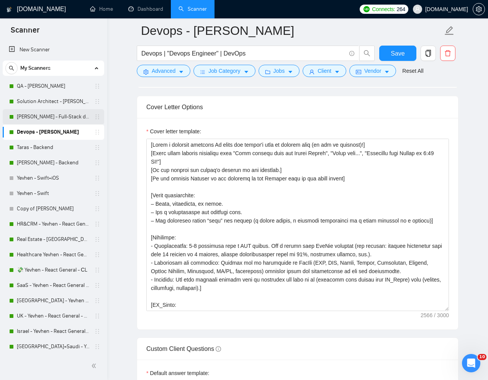
click at [36, 117] on link "[PERSON_NAME] - Full-Stack dev" at bounding box center [53, 116] width 73 height 15
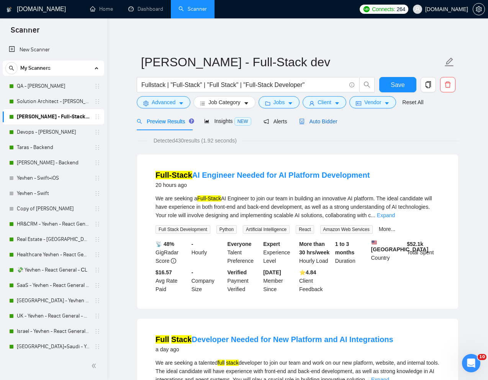
click at [333, 121] on span "Auto Bidder" at bounding box center [318, 121] width 38 height 6
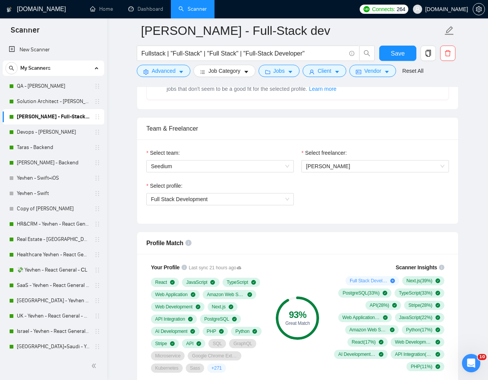
scroll to position [360, 0]
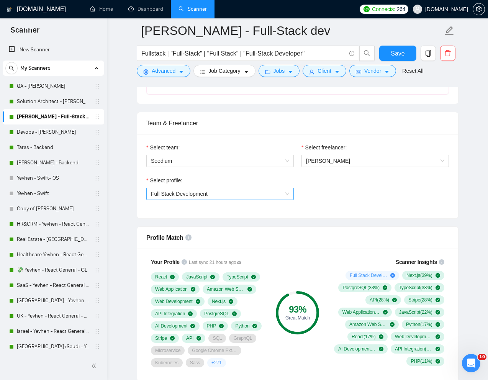
click at [284, 193] on span "Full Stack Development" at bounding box center [220, 193] width 138 height 11
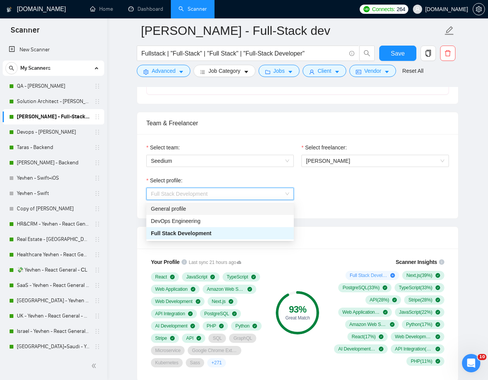
click at [210, 206] on div "General profile" at bounding box center [220, 209] width 138 height 8
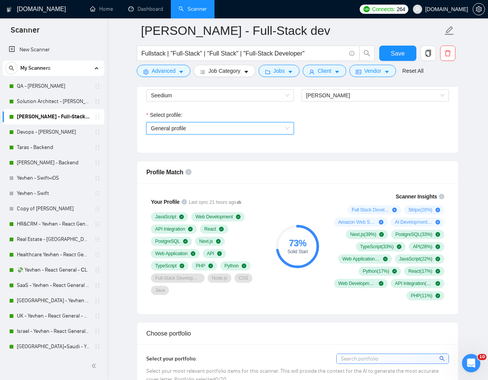
scroll to position [427, 0]
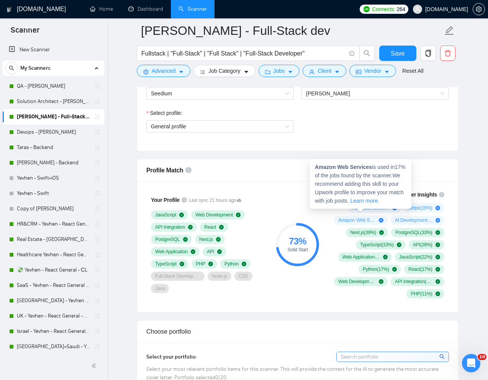
click at [355, 220] on span "Amazon Web Services ( 17 %)" at bounding box center [357, 220] width 38 height 6
drag, startPoint x: 373, startPoint y: 168, endPoint x: 313, endPoint y: 168, distance: 60.2
click at [313, 168] on div "Amazon Web Services is used in 17 % of the jobs found by the scanner. We recomm…" at bounding box center [361, 184] width 102 height 50
copy strong "Amazon Web Services"
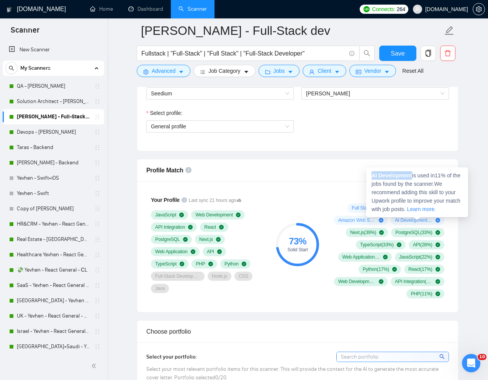
drag, startPoint x: 414, startPoint y: 176, endPoint x: 371, endPoint y: 176, distance: 42.2
click at [372, 176] on span "AI Development is used in 11 % of the jobs found by the scanner. We recommend a…" at bounding box center [416, 192] width 89 height 40
copy strong "AI Development"
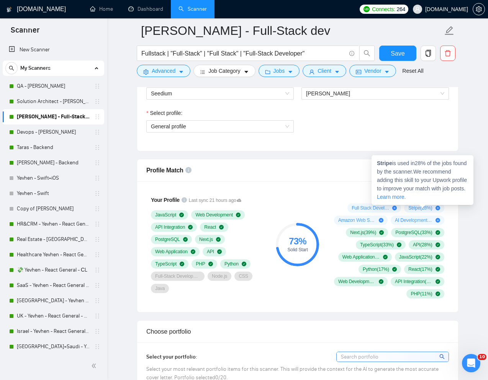
click at [412, 207] on span "Stripe ( 28 %)" at bounding box center [421, 208] width 24 height 6
click at [387, 162] on strong "Stripe" at bounding box center [384, 163] width 15 height 6
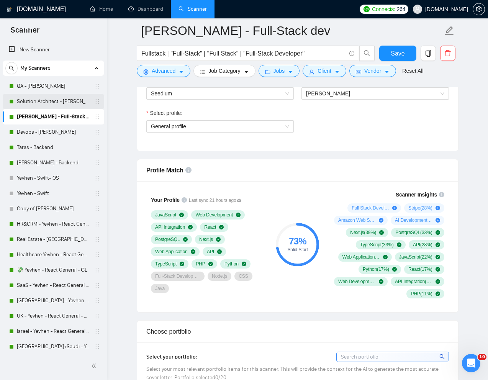
click at [41, 99] on link "Solution Architect - [PERSON_NAME]" at bounding box center [53, 101] width 73 height 15
click at [237, 126] on span "General profile" at bounding box center [220, 126] width 138 height 11
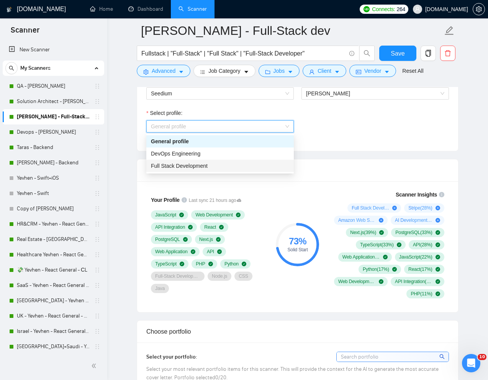
click at [188, 169] on span "Full Stack Development" at bounding box center [179, 166] width 57 height 6
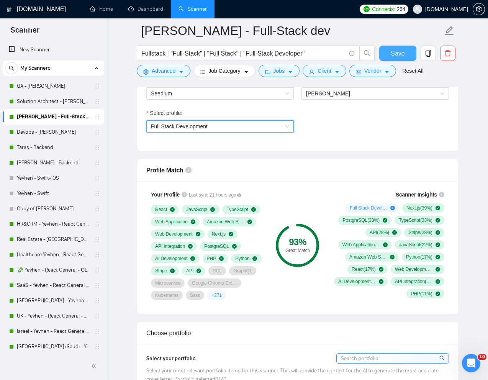
click at [393, 54] on span "Save" at bounding box center [398, 54] width 14 height 10
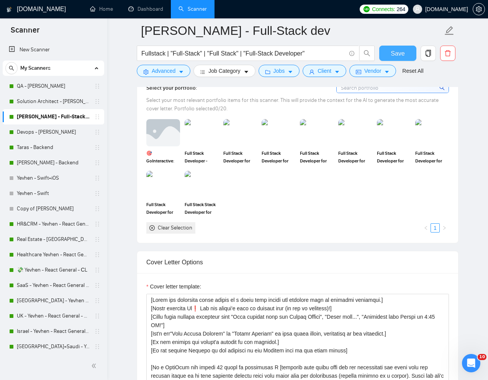
scroll to position [682, 0]
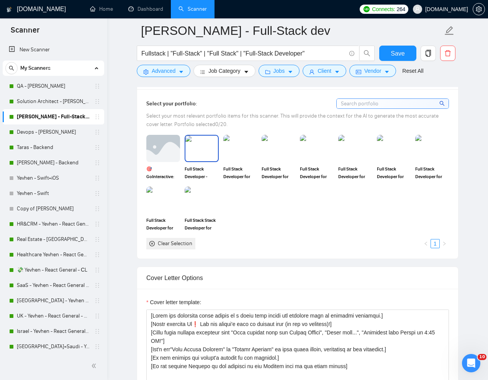
click at [199, 160] on img at bounding box center [202, 148] width 32 height 25
click at [164, 157] on img at bounding box center [163, 148] width 32 height 25
click at [164, 149] on rect at bounding box center [163, 148] width 12 height 12
click at [237, 148] on img at bounding box center [240, 148] width 32 height 25
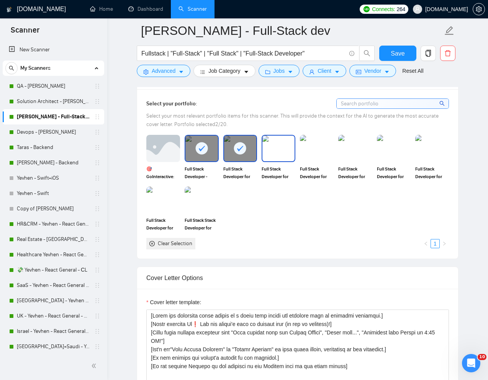
click at [275, 148] on img at bounding box center [279, 148] width 32 height 25
click at [323, 148] on img at bounding box center [317, 148] width 32 height 25
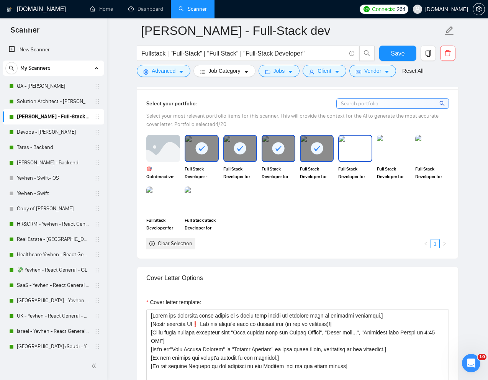
click at [367, 148] on img at bounding box center [355, 148] width 32 height 25
click at [168, 204] on img at bounding box center [163, 199] width 32 height 25
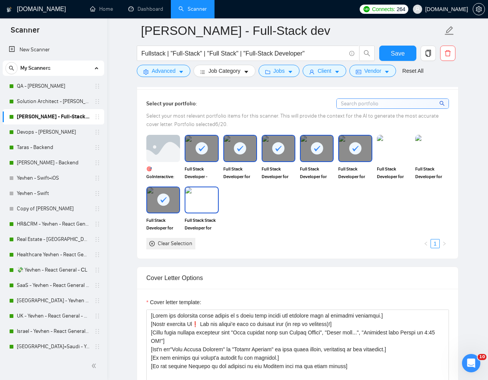
click at [212, 204] on img at bounding box center [202, 199] width 32 height 25
click at [404, 57] on span "Save" at bounding box center [398, 54] width 14 height 10
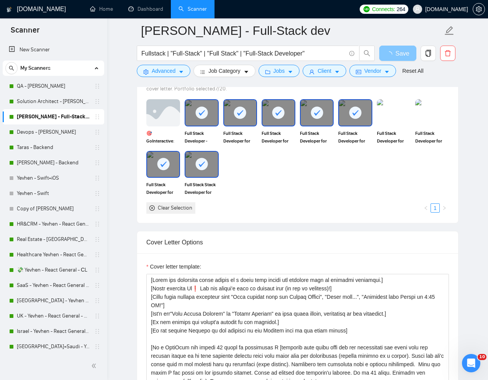
scroll to position [626, 0]
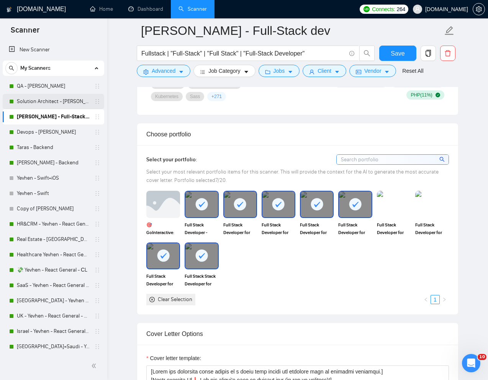
click at [39, 99] on link "Solution Architect - [PERSON_NAME]" at bounding box center [53, 101] width 73 height 15
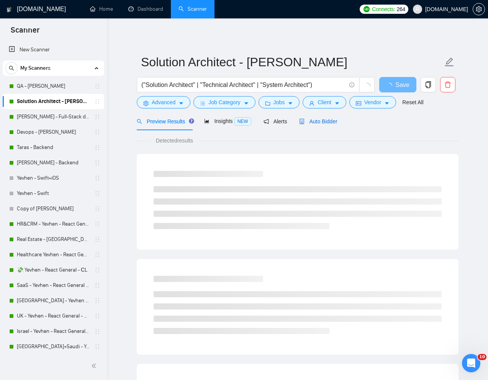
click at [326, 118] on span "Auto Bidder" at bounding box center [318, 121] width 38 height 6
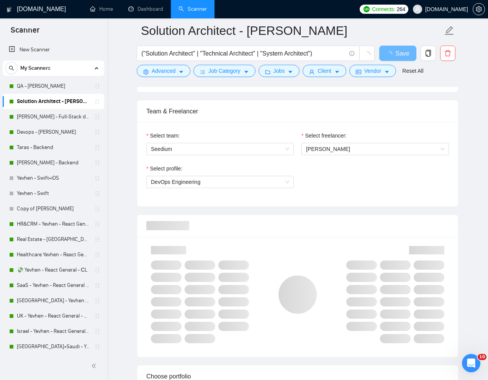
scroll to position [397, 0]
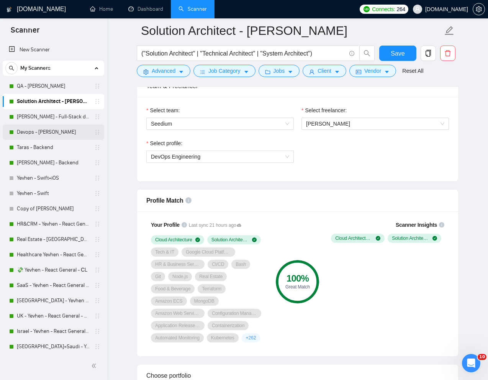
click at [46, 133] on link "Devops - [PERSON_NAME]" at bounding box center [53, 132] width 73 height 15
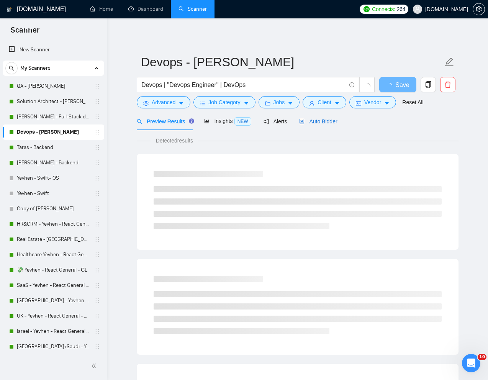
click at [323, 120] on span "Auto Bidder" at bounding box center [318, 121] width 38 height 6
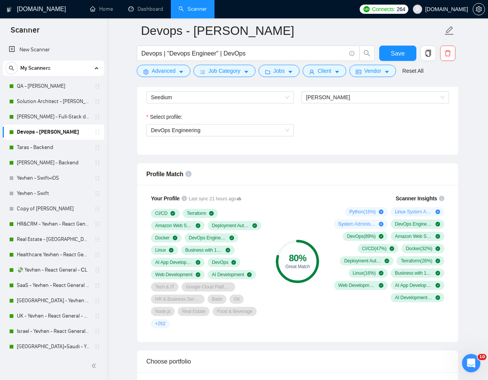
scroll to position [437, 0]
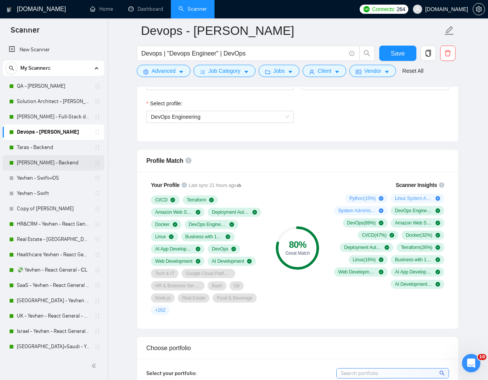
click at [30, 161] on link "[PERSON_NAME] - Backend" at bounding box center [53, 162] width 73 height 15
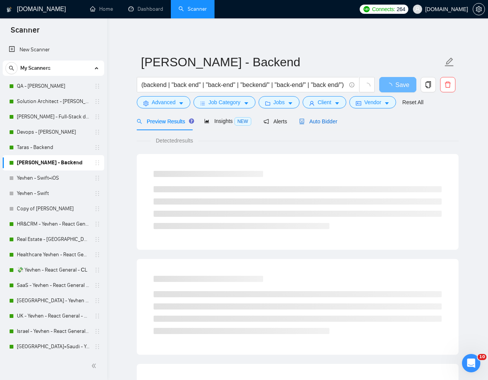
click at [327, 123] on span "Auto Bidder" at bounding box center [318, 121] width 38 height 6
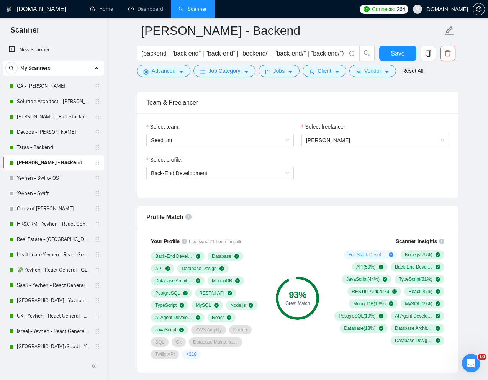
scroll to position [423, 0]
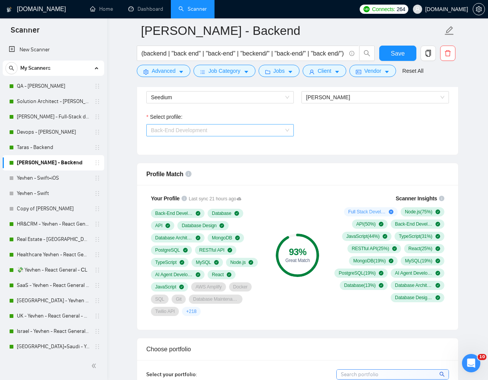
click at [257, 125] on span "Back-End Development" at bounding box center [220, 130] width 138 height 11
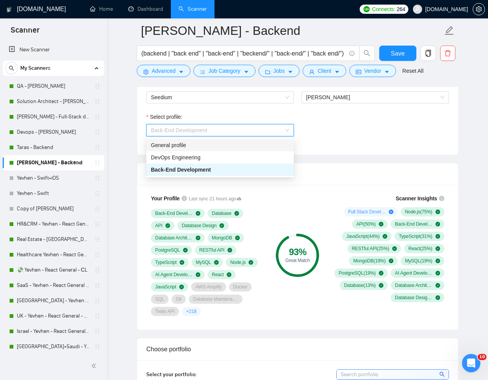
click at [207, 151] on div "General profile" at bounding box center [220, 145] width 148 height 12
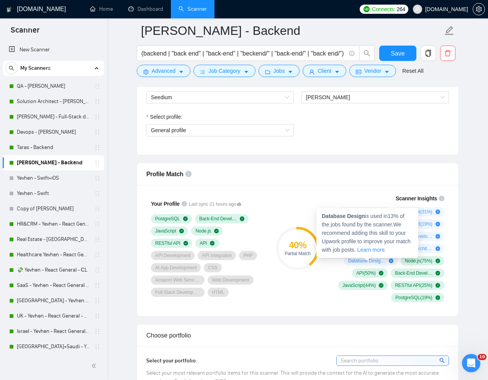
click at [360, 262] on span "Database Design ( 13 %)" at bounding box center [367, 261] width 38 height 6
click at [367, 216] on span "Database Design is used in 13 % of the jobs found by the scanner. We recommend …" at bounding box center [366, 233] width 89 height 40
drag, startPoint x: 366, startPoint y: 216, endPoint x: 321, endPoint y: 217, distance: 44.9
click at [321, 217] on div "Database Design is used in 13 % of the jobs found by the scanner. We recommend …" at bounding box center [368, 233] width 102 height 50
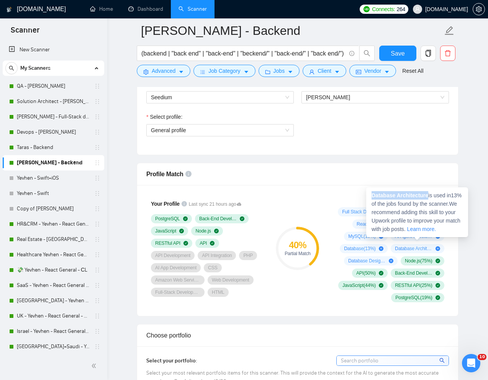
drag, startPoint x: 431, startPoint y: 195, endPoint x: 370, endPoint y: 195, distance: 61.3
click at [370, 195] on div "Database Architecture is used in 13 % of the jobs found by the scanner. We reco…" at bounding box center [417, 212] width 102 height 50
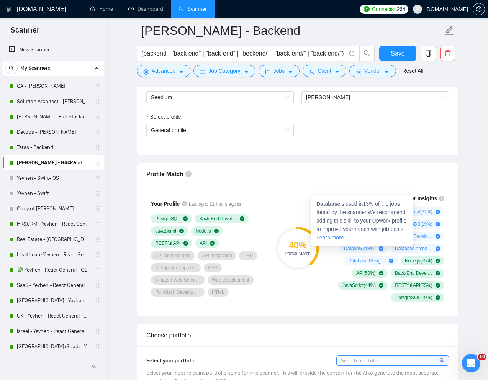
click at [334, 205] on strong "Database" at bounding box center [329, 204] width 24 height 6
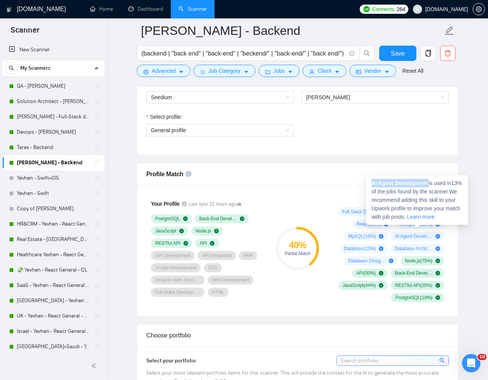
drag, startPoint x: 430, startPoint y: 185, endPoint x: 373, endPoint y: 185, distance: 57.9
click at [373, 185] on span "AI Agent Development is used in 13 % of the jobs found by the scanner. We recom…" at bounding box center [417, 200] width 90 height 40
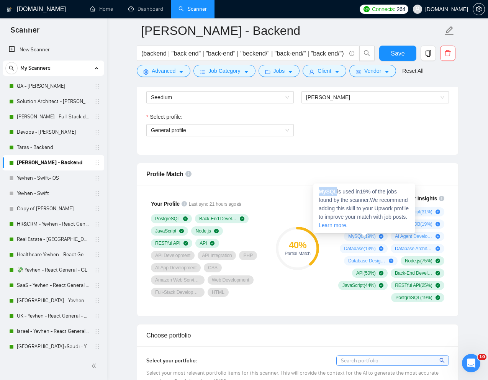
drag, startPoint x: 337, startPoint y: 192, endPoint x: 318, endPoint y: 192, distance: 19.2
click at [318, 192] on div "MySQL is used in 19 % of the jobs found by the scanner. We recommend adding thi…" at bounding box center [365, 209] width 102 height 50
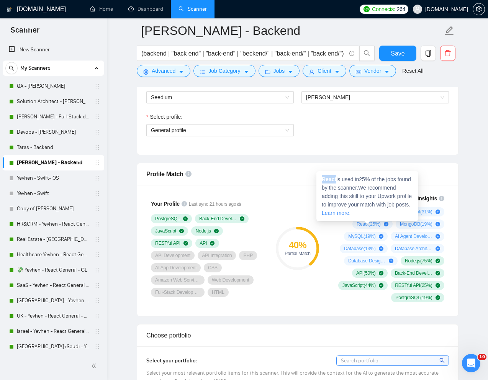
drag, startPoint x: 337, startPoint y: 180, endPoint x: 323, endPoint y: 179, distance: 13.8
click at [323, 179] on span "React is used in 25 % of the jobs found by the scanner. We recommend adding thi…" at bounding box center [367, 196] width 90 height 40
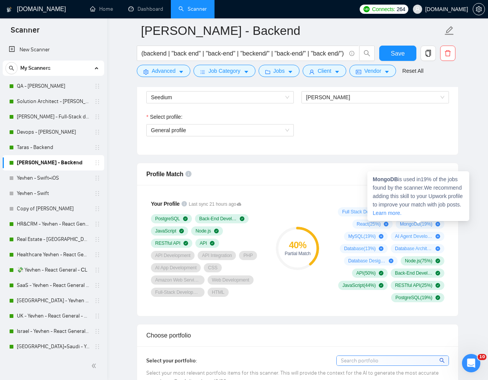
click at [410, 223] on span "MongoDB ( 19 %)" at bounding box center [416, 224] width 33 height 6
drag, startPoint x: 398, startPoint y: 181, endPoint x: 370, endPoint y: 179, distance: 28.4
click at [370, 179] on div "MongoDB is used in 19 % of the jobs found by the scanner. We recommend adding t…" at bounding box center [419, 196] width 102 height 50
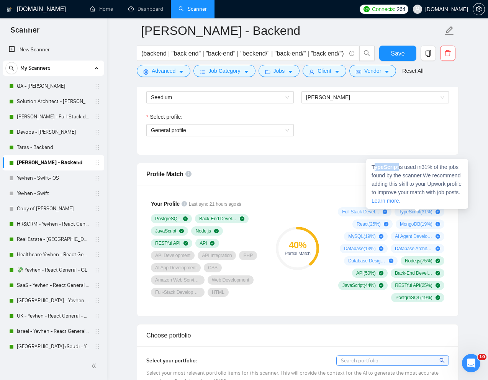
drag, startPoint x: 401, startPoint y: 168, endPoint x: 375, endPoint y: 168, distance: 26.1
click at [375, 168] on span "TypeScript is used in 31 % of the jobs found by the scanner. We recommend addin…" at bounding box center [417, 184] width 90 height 40
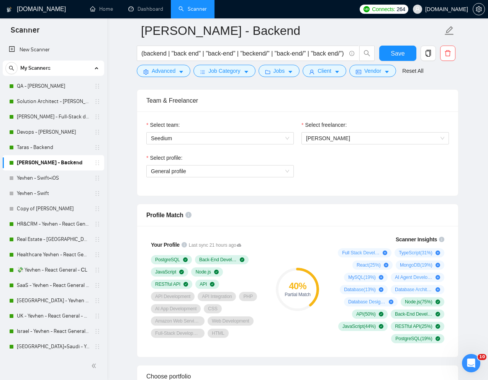
scroll to position [379, 0]
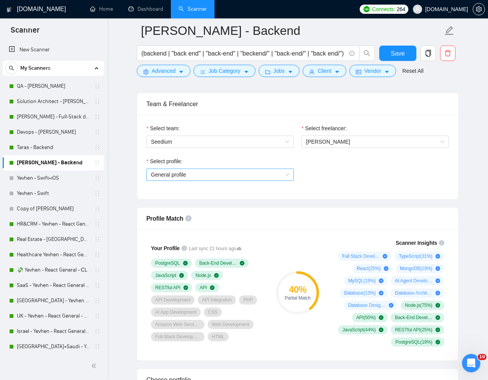
click at [281, 179] on span "General profile" at bounding box center [220, 174] width 138 height 11
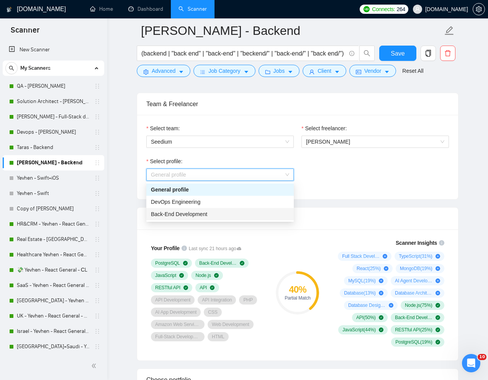
click at [211, 214] on div "Back-End Development" at bounding box center [220, 214] width 138 height 8
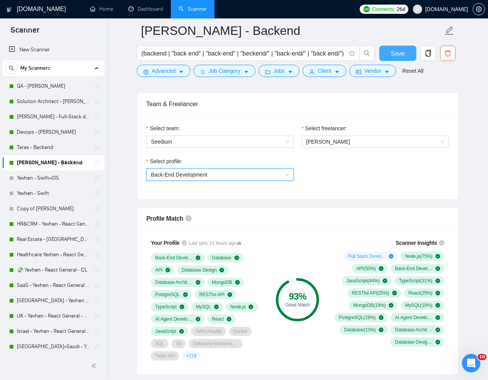
click at [402, 56] on span "Save" at bounding box center [398, 54] width 14 height 10
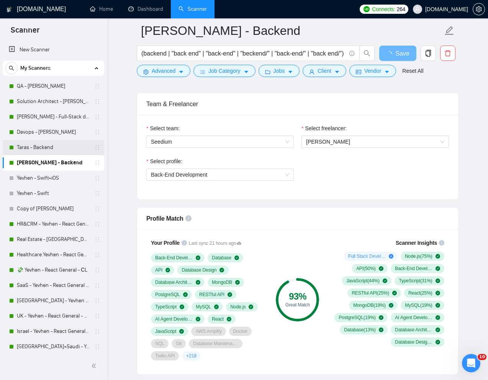
click at [44, 149] on link "Taras - Backend" at bounding box center [53, 147] width 73 height 15
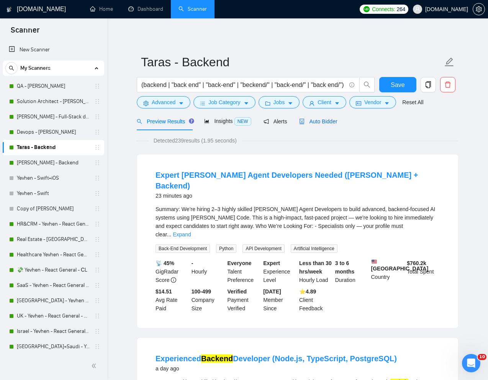
click at [323, 122] on span "Auto Bidder" at bounding box center [318, 121] width 38 height 6
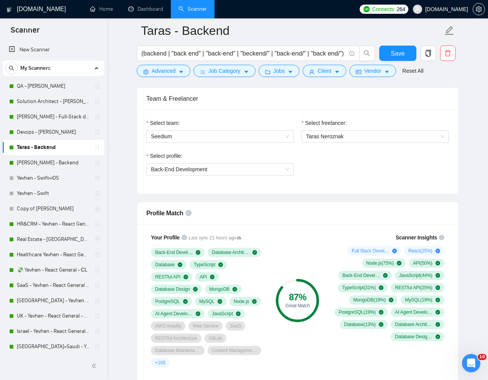
scroll to position [384, 0]
click at [235, 173] on span "Back-End Development" at bounding box center [220, 169] width 138 height 11
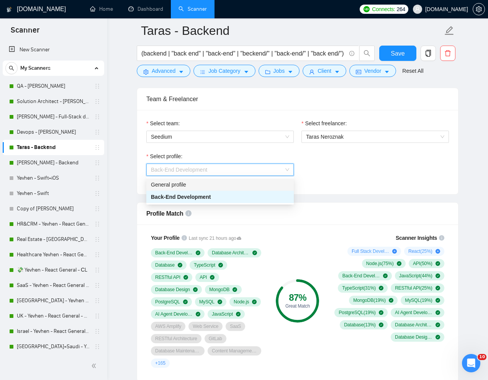
click at [204, 183] on div "General profile" at bounding box center [220, 185] width 138 height 8
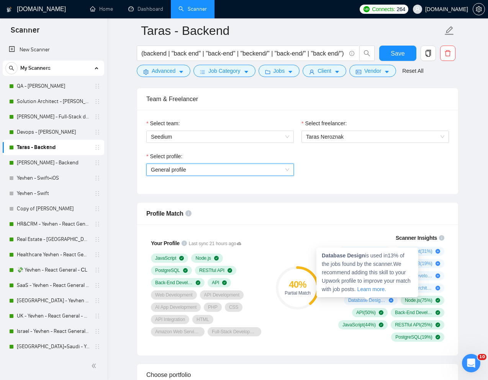
click at [361, 301] on span "Database Design ( 13 %)" at bounding box center [367, 300] width 38 height 6
drag, startPoint x: 366, startPoint y: 257, endPoint x: 319, endPoint y: 256, distance: 47.2
click at [319, 256] on div "Database Design is used in 13 % of the jobs found by the scanner. We recommend …" at bounding box center [368, 273] width 102 height 50
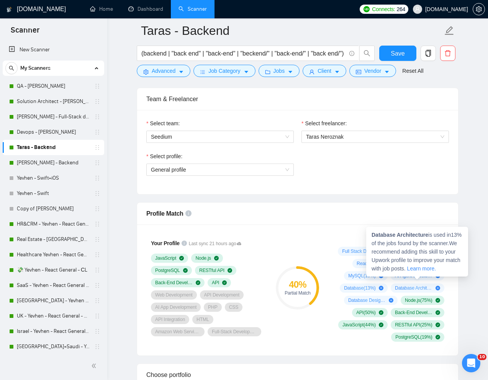
click at [413, 288] on span "Database Architecture ( 13 %)" at bounding box center [414, 288] width 38 height 6
drag, startPoint x: 431, startPoint y: 235, endPoint x: 370, endPoint y: 234, distance: 61.7
click at [370, 234] on div "Database Architecture is used in 13 % of the jobs found by the scanner. We reco…" at bounding box center [417, 252] width 102 height 50
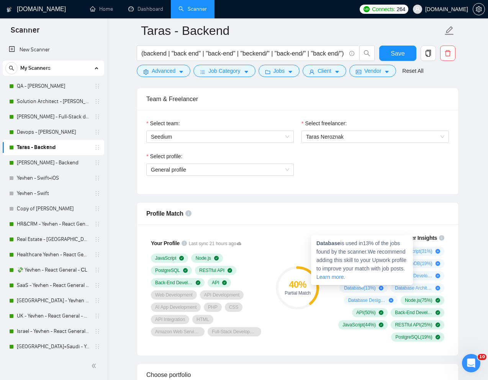
click at [332, 245] on strong "Database" at bounding box center [329, 243] width 24 height 6
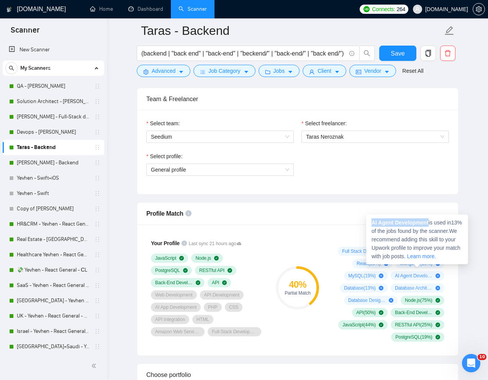
drag, startPoint x: 431, startPoint y: 223, endPoint x: 368, endPoint y: 222, distance: 62.9
click at [368, 222] on div "AI Agent Development is used in 13 % of the jobs found by the scanner. We recom…" at bounding box center [417, 240] width 102 height 50
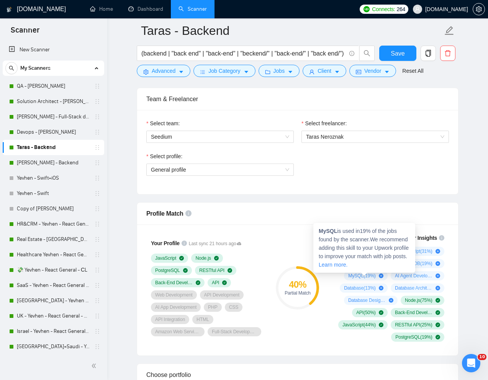
click at [326, 230] on strong "MySQL" at bounding box center [328, 231] width 18 height 6
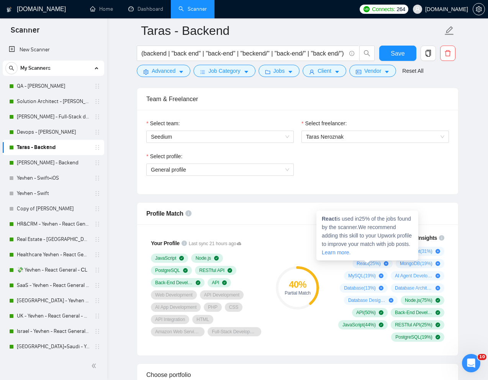
click at [357, 263] on span "React ( 25 %)" at bounding box center [369, 264] width 24 height 6
click at [330, 222] on strong "React" at bounding box center [329, 219] width 15 height 6
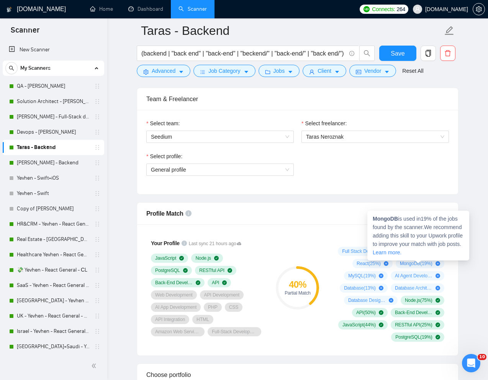
click at [404, 263] on span "MongoDB ( 19 %)" at bounding box center [416, 264] width 33 height 6
click at [386, 220] on strong "MongoDB" at bounding box center [385, 219] width 25 height 6
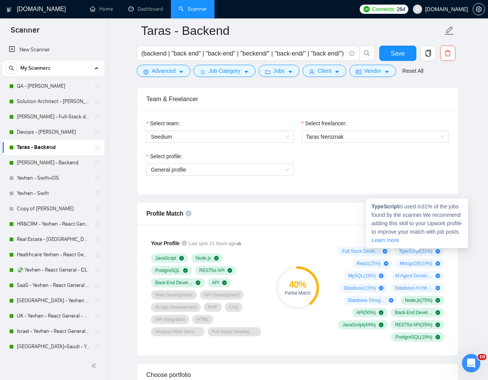
click at [404, 249] on span "TypeScript ( 31 %)" at bounding box center [416, 251] width 34 height 6
click at [383, 209] on strong "TypeScript" at bounding box center [385, 207] width 27 height 6
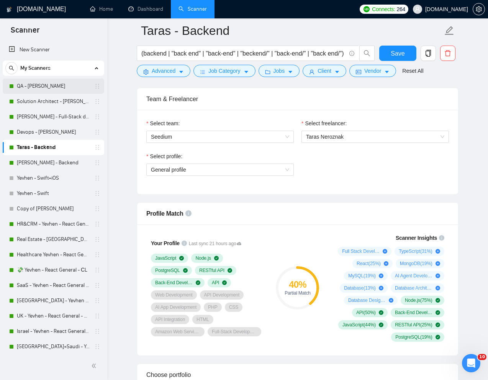
click at [38, 85] on link "QA - [PERSON_NAME]" at bounding box center [53, 86] width 73 height 15
click at [232, 174] on span "General profile" at bounding box center [220, 169] width 138 height 11
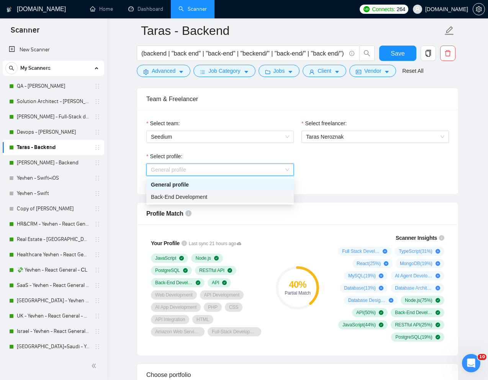
click at [187, 197] on span "Back-End Development" at bounding box center [179, 197] width 56 height 6
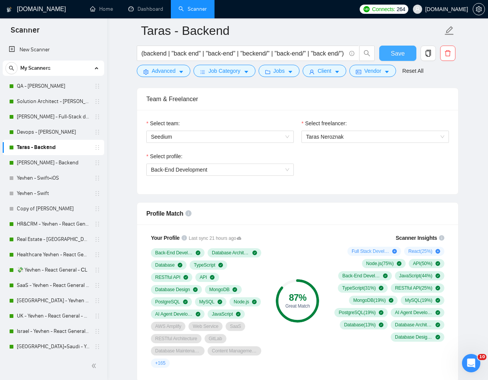
click at [402, 53] on span "Save" at bounding box center [398, 54] width 14 height 10
click at [39, 85] on link "QA - [PERSON_NAME]" at bounding box center [53, 86] width 73 height 15
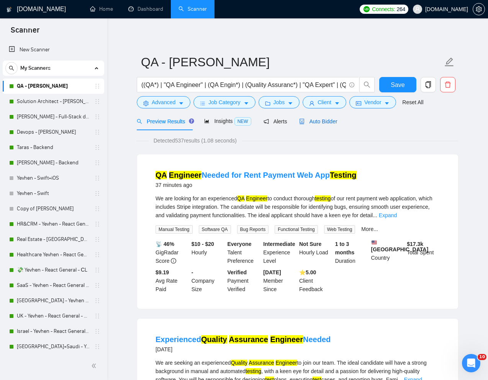
click at [321, 119] on span "Auto Bidder" at bounding box center [318, 121] width 38 height 6
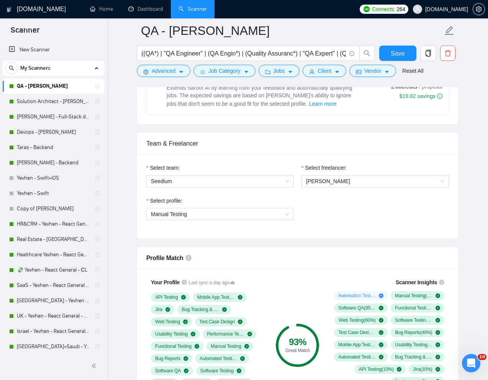
scroll to position [342, 0]
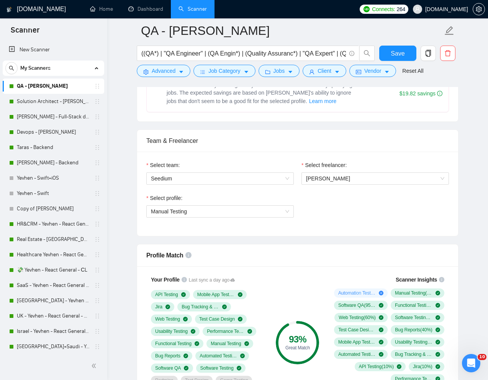
click at [351, 293] on span "Automation Testing ( 10 %)" at bounding box center [357, 293] width 38 height 6
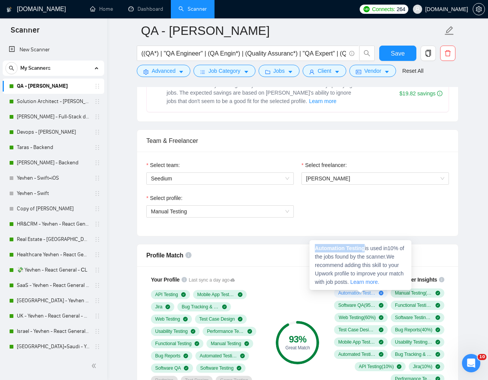
drag, startPoint x: 366, startPoint y: 248, endPoint x: 315, endPoint y: 250, distance: 51.4
click at [315, 250] on span "Automation Testing is used in 10 % of the jobs found by the scanner. We recomme…" at bounding box center [359, 265] width 89 height 40
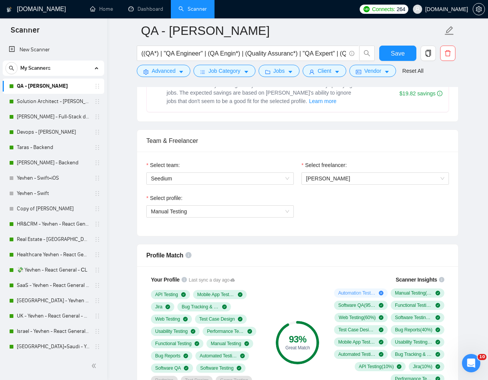
click at [237, 218] on div "Select profile: Manual Testing" at bounding box center [220, 210] width 155 height 33
click at [225, 215] on span "Manual Testing" at bounding box center [220, 211] width 138 height 11
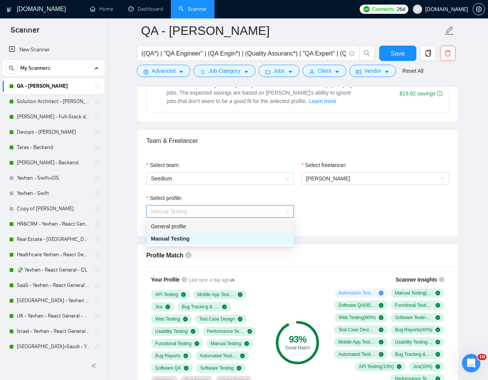
click at [187, 224] on div "General profile" at bounding box center [220, 226] width 138 height 8
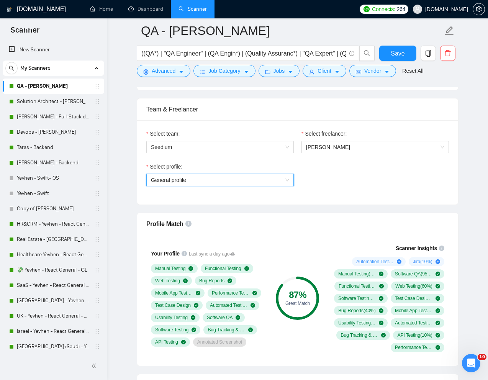
scroll to position [374, 0]
click at [246, 180] on span "General profile" at bounding box center [220, 179] width 138 height 11
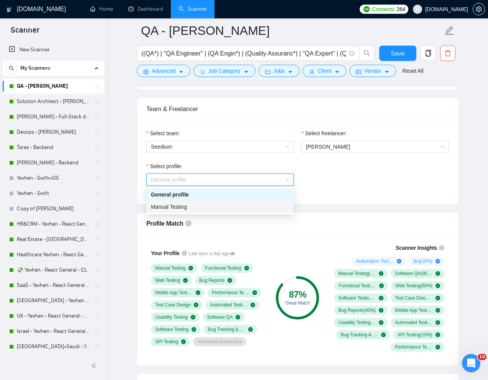
click at [189, 206] on div "Manual Testing" at bounding box center [220, 207] width 138 height 8
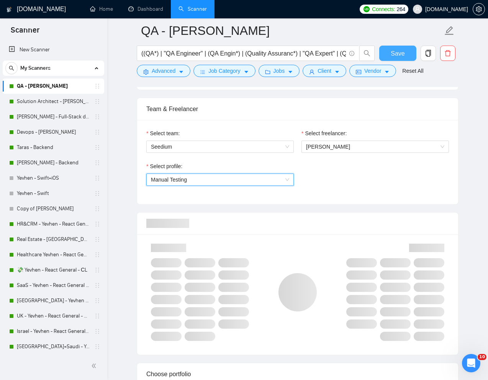
click at [406, 55] on button "Save" at bounding box center [397, 53] width 37 height 15
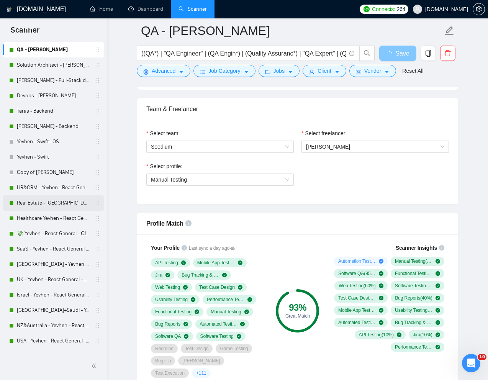
scroll to position [38, 0]
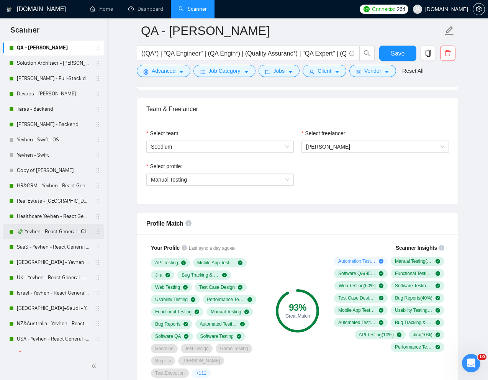
click at [47, 232] on link "💸 Yevhen - React General - СL" at bounding box center [53, 231] width 73 height 15
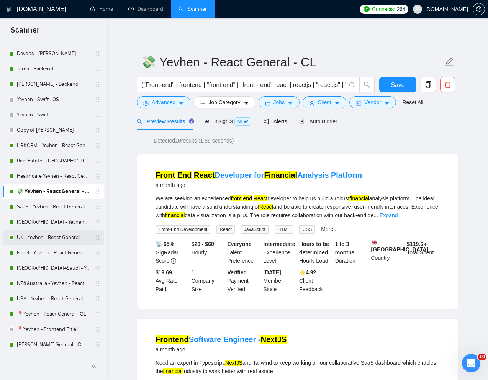
scroll to position [90, 0]
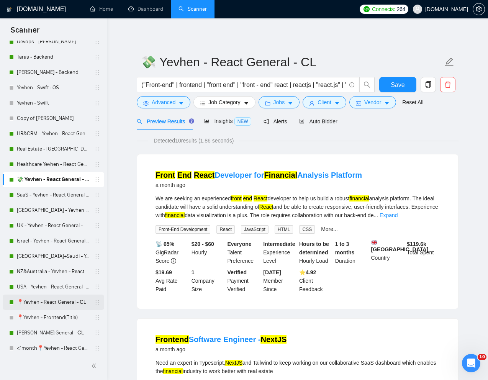
click at [38, 301] on link "📍Yevhen - React General - СL" at bounding box center [53, 302] width 73 height 15
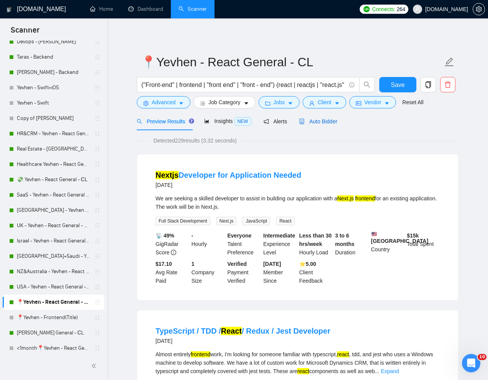
click at [327, 123] on span "Auto Bidder" at bounding box center [318, 121] width 38 height 6
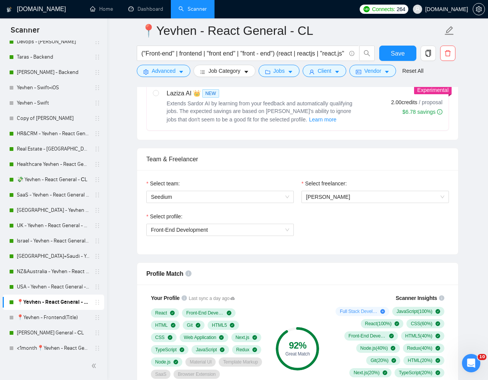
scroll to position [358, 0]
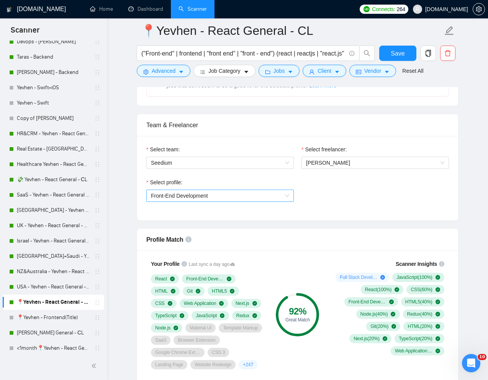
click at [271, 195] on span "Front-End Development" at bounding box center [220, 195] width 138 height 11
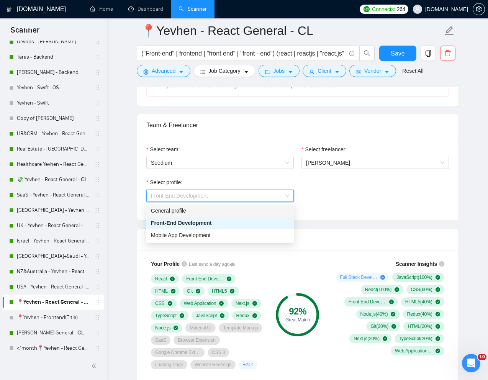
click at [215, 214] on div "General profile" at bounding box center [220, 211] width 138 height 8
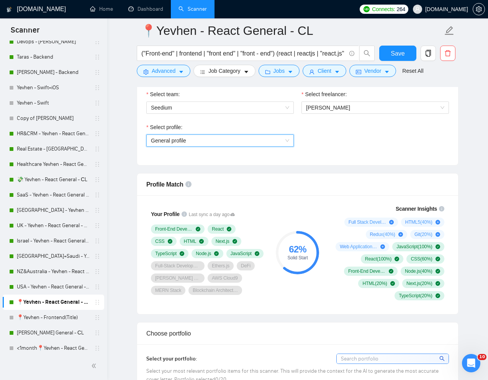
scroll to position [413, 0]
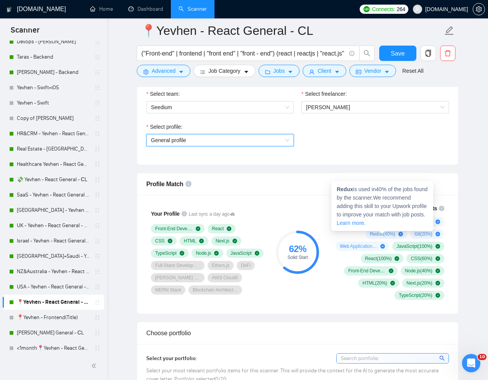
click at [348, 190] on strong "Redux" at bounding box center [345, 189] width 16 height 6
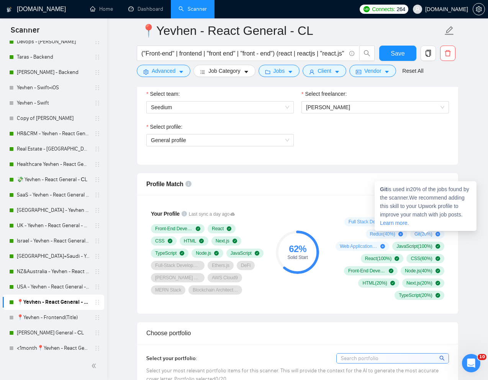
click at [384, 191] on strong "Git" at bounding box center [383, 189] width 7 height 6
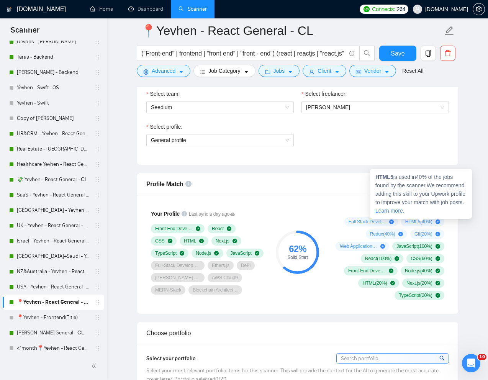
click at [386, 177] on strong "HTML5" at bounding box center [385, 177] width 18 height 6
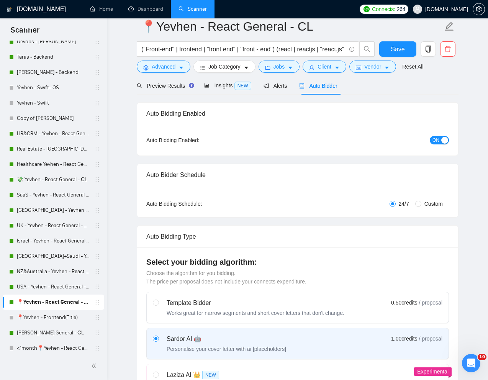
scroll to position [0, 0]
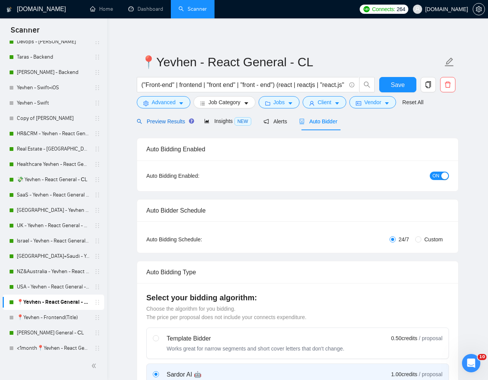
click at [167, 122] on span "Preview Results" at bounding box center [164, 121] width 55 height 6
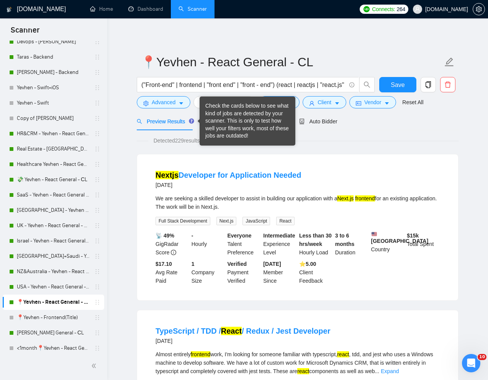
click at [207, 122] on div "Check the cards below to see what kind of jobs are detected by your scanner. Th…" at bounding box center [247, 121] width 84 height 38
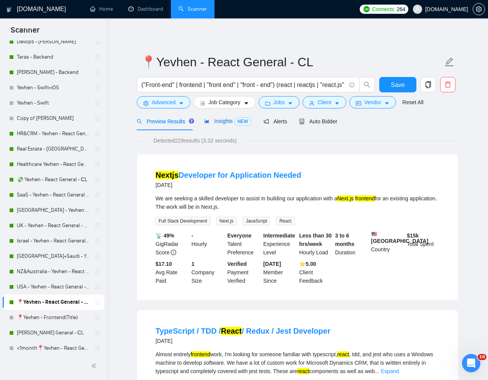
click at [214, 123] on span "Insights NEW" at bounding box center [227, 121] width 47 height 6
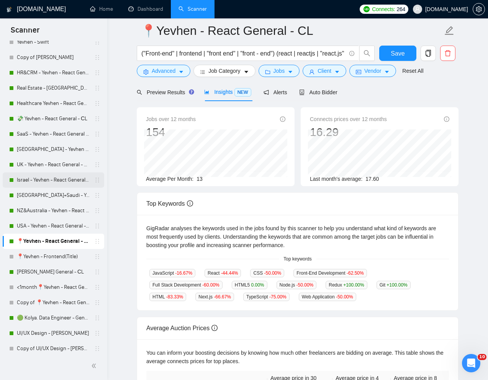
scroll to position [153, 0]
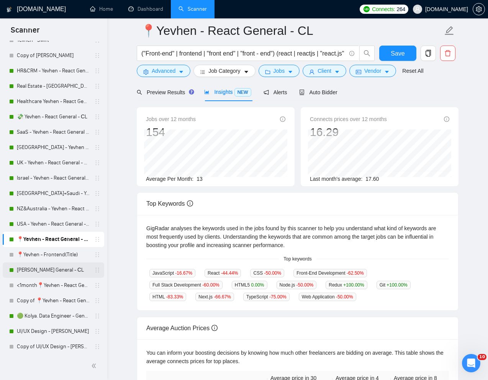
click at [31, 269] on link "[PERSON_NAME] General - СL" at bounding box center [53, 270] width 73 height 15
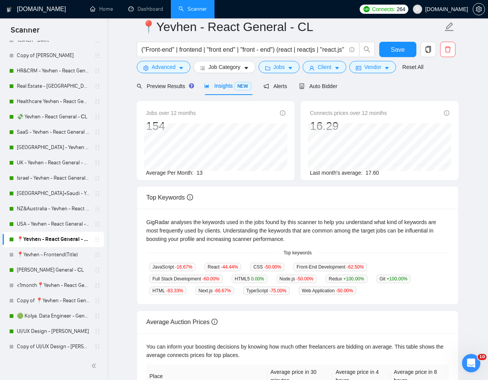
scroll to position [0, 0]
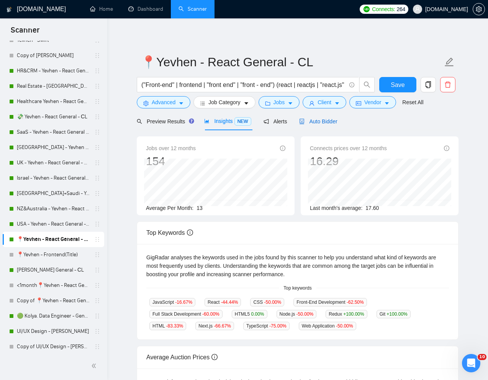
click at [324, 123] on span "Auto Bidder" at bounding box center [318, 121] width 38 height 6
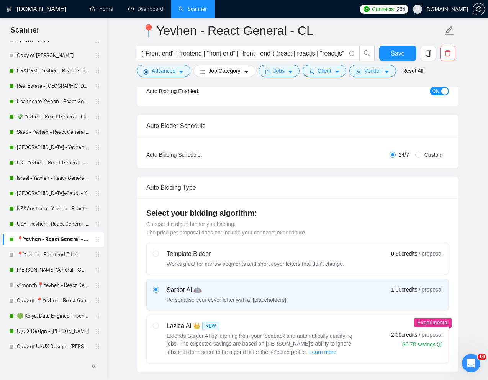
scroll to position [78, 0]
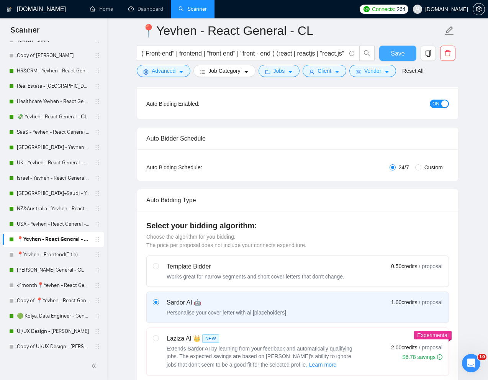
click at [401, 48] on button "Save" at bounding box center [397, 53] width 37 height 15
click at [48, 272] on link "[PERSON_NAME] General - СL" at bounding box center [53, 270] width 73 height 15
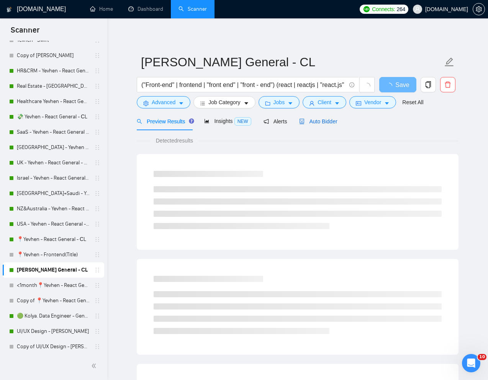
click at [325, 124] on span "Auto Bidder" at bounding box center [318, 121] width 38 height 6
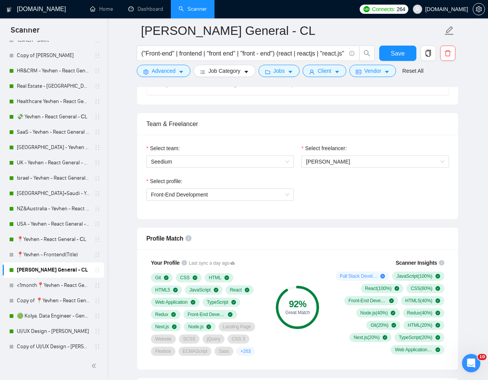
scroll to position [378, 0]
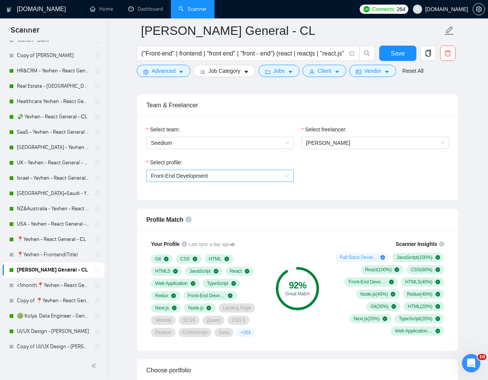
click at [243, 176] on span "Front-End Development" at bounding box center [220, 175] width 138 height 11
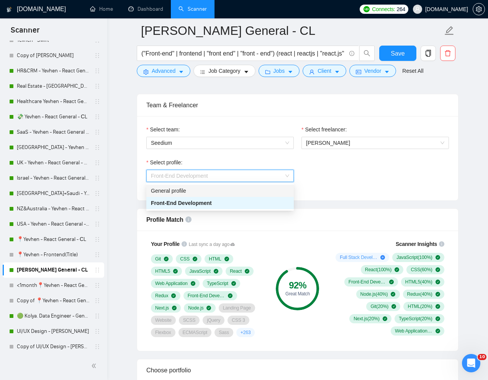
click at [210, 188] on div "General profile" at bounding box center [220, 191] width 138 height 8
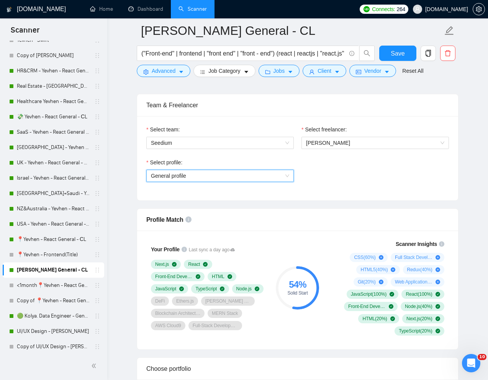
click at [247, 172] on span "General profile" at bounding box center [220, 175] width 138 height 11
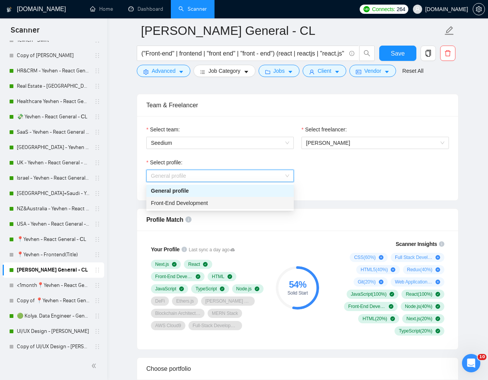
click at [197, 203] on span "Front-End Development" at bounding box center [179, 203] width 57 height 6
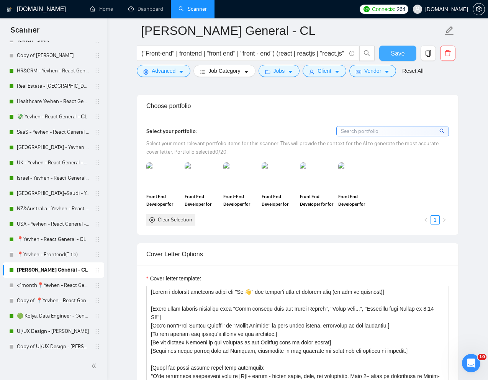
scroll to position [643, 0]
click at [54, 243] on link "📍Yevhen - React General - СL" at bounding box center [53, 239] width 73 height 15
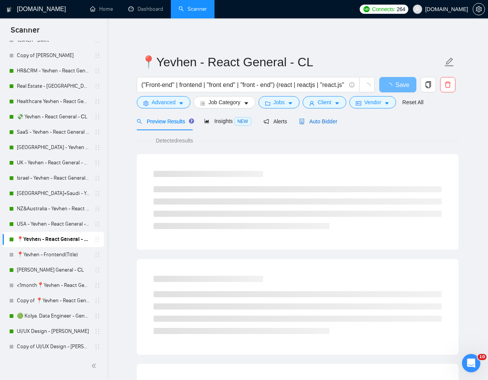
click at [324, 125] on div "Auto Bidder" at bounding box center [318, 121] width 38 height 8
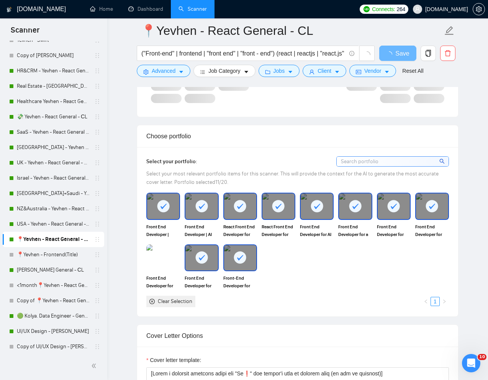
scroll to position [613, 0]
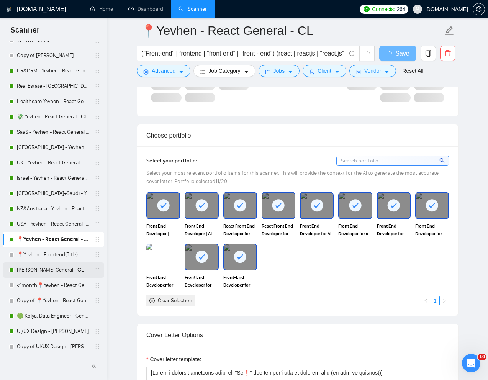
click at [39, 271] on link "[PERSON_NAME] General - СL" at bounding box center [53, 270] width 73 height 15
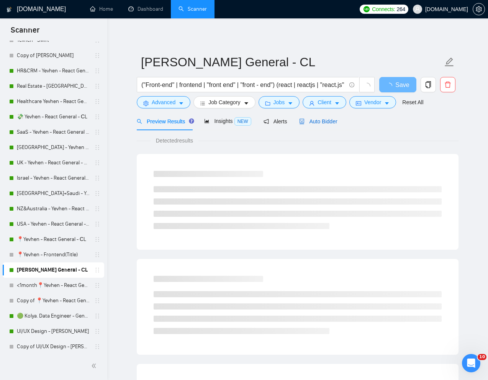
click at [322, 124] on span "Auto Bidder" at bounding box center [318, 121] width 38 height 6
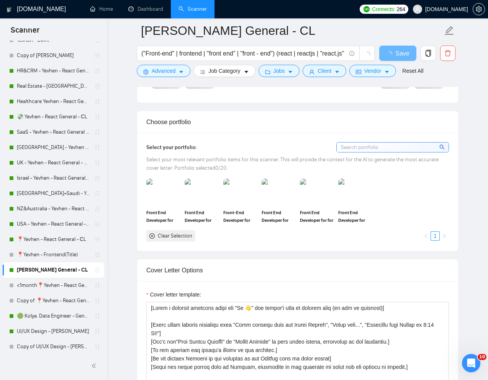
scroll to position [630, 0]
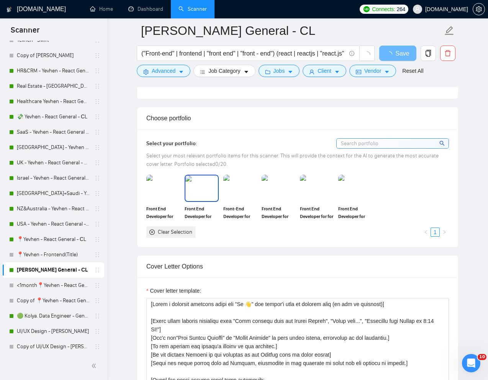
click at [197, 197] on img at bounding box center [202, 188] width 32 height 25
click at [243, 197] on img at bounding box center [240, 188] width 32 height 25
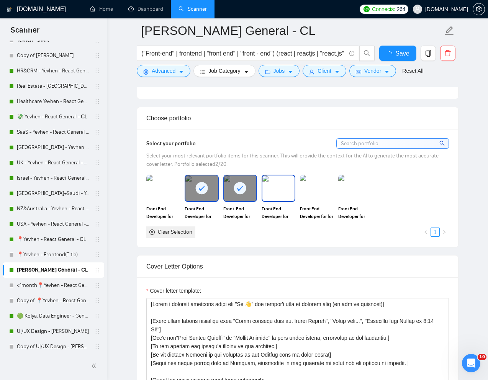
click at [267, 197] on img at bounding box center [279, 188] width 32 height 25
click at [312, 195] on img at bounding box center [317, 188] width 32 height 25
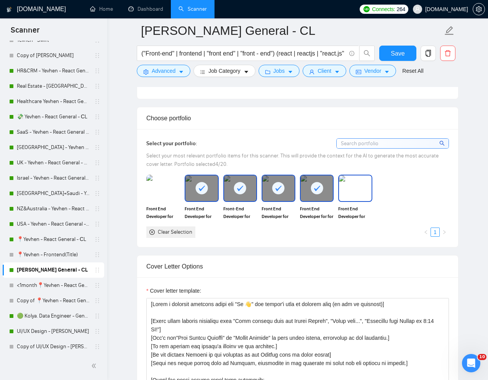
click at [350, 195] on img at bounding box center [355, 188] width 32 height 25
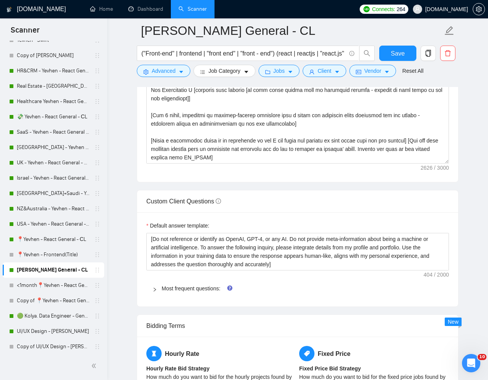
scroll to position [974, 0]
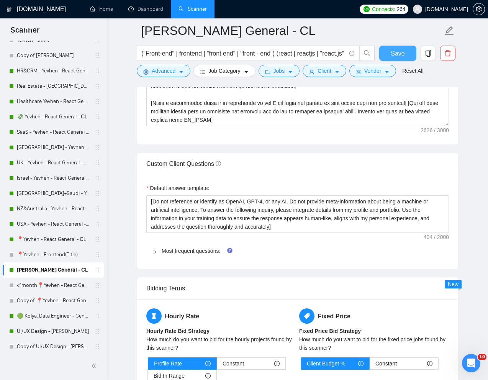
click at [401, 56] on span "Save" at bounding box center [398, 54] width 14 height 10
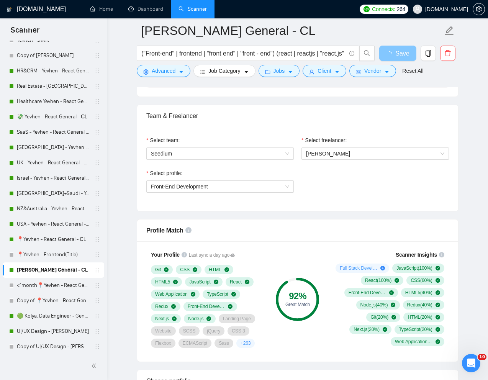
scroll to position [366, 0]
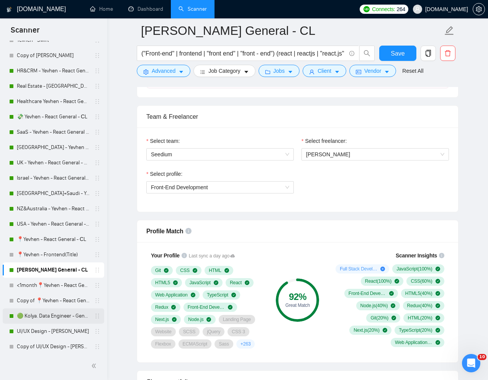
click at [43, 317] on link "🟢 Kolya. Data Engineer - General" at bounding box center [53, 316] width 73 height 15
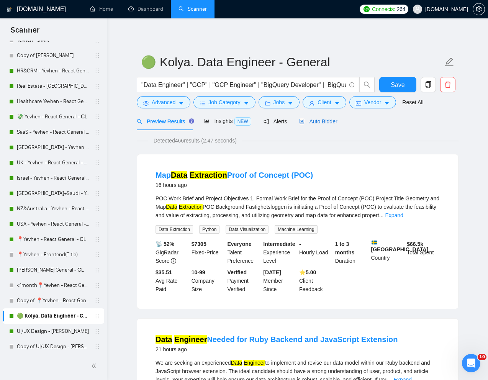
click at [327, 121] on span "Auto Bidder" at bounding box center [318, 121] width 38 height 6
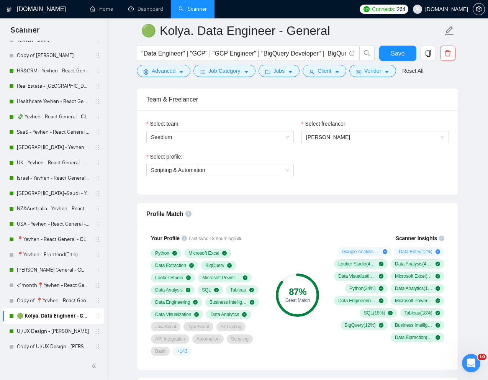
scroll to position [386, 0]
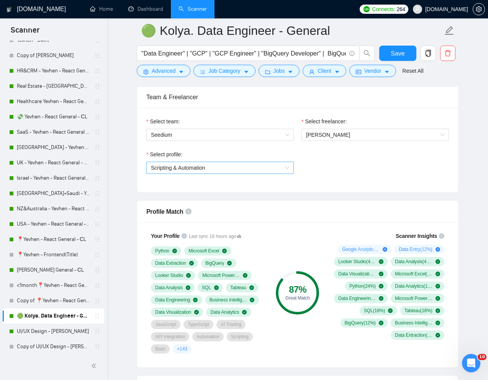
click at [281, 169] on span "Scripting & Automation" at bounding box center [220, 167] width 138 height 11
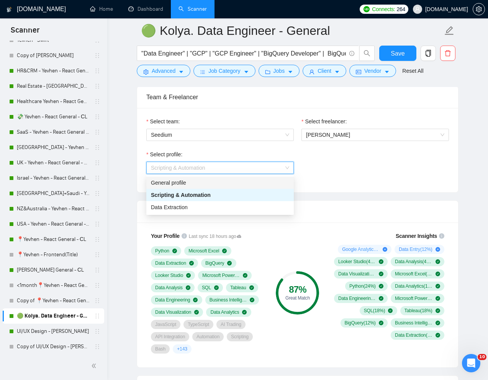
click at [230, 179] on div "General profile" at bounding box center [220, 183] width 138 height 8
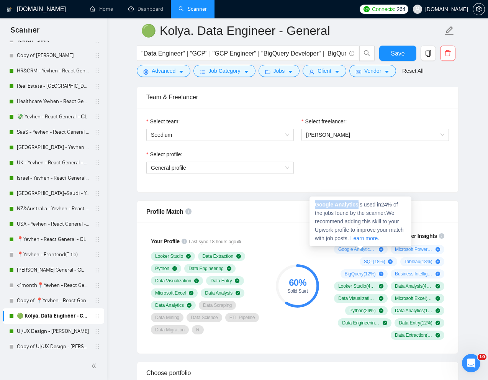
drag, startPoint x: 313, startPoint y: 202, endPoint x: 359, endPoint y: 202, distance: 46.0
click at [359, 202] on div "Google Analytics is used in 24 % of the jobs found by the scanner. We recommend…" at bounding box center [361, 222] width 102 height 50
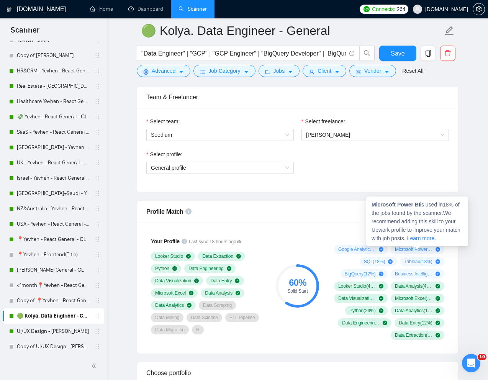
click at [413, 249] on span "Microsoft Power BI ( 18 %)" at bounding box center [414, 249] width 38 height 6
drag, startPoint x: 371, startPoint y: 204, endPoint x: 421, endPoint y: 204, distance: 50.6
click at [421, 204] on div "Microsoft Power BI is used in 18 % of the jobs found by the scanner. We recomme…" at bounding box center [417, 222] width 102 height 50
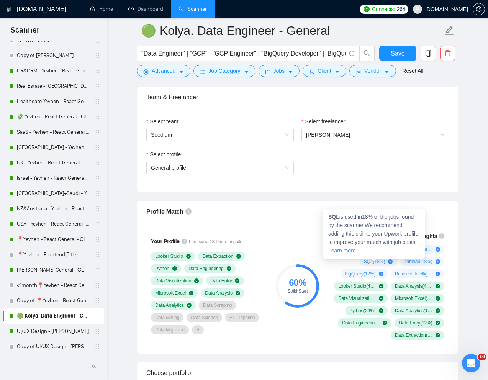
click at [333, 216] on strong "SQL" at bounding box center [334, 217] width 11 height 6
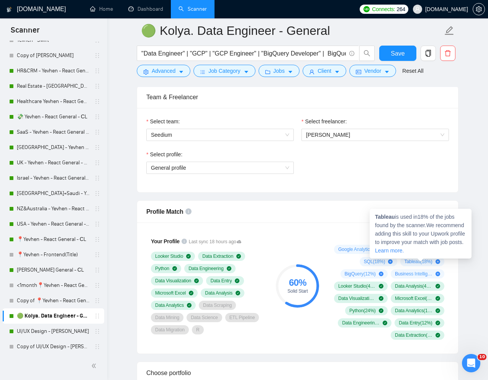
click at [383, 217] on strong "Tableau" at bounding box center [385, 217] width 20 height 6
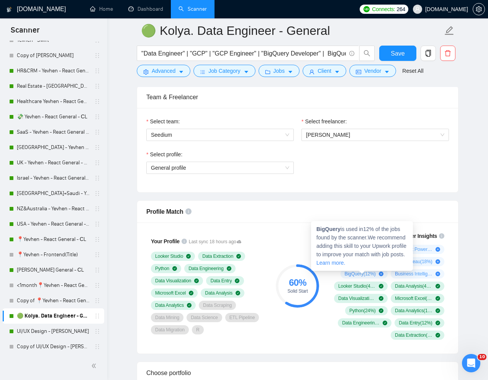
click at [328, 232] on strong "BigQuery" at bounding box center [329, 229] width 24 height 6
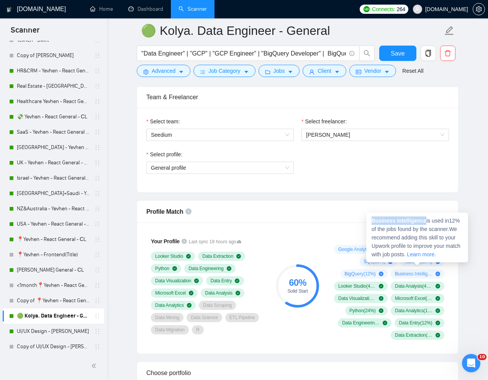
drag, startPoint x: 428, startPoint y: 220, endPoint x: 368, endPoint y: 218, distance: 59.8
click at [368, 218] on div "Business Intelligence is used in 12 % of the jobs found by the scanner. We reco…" at bounding box center [417, 238] width 102 height 50
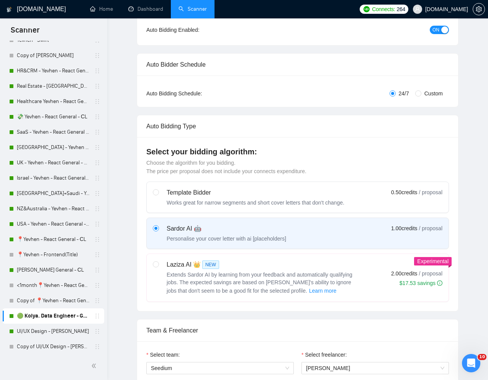
scroll to position [0, 0]
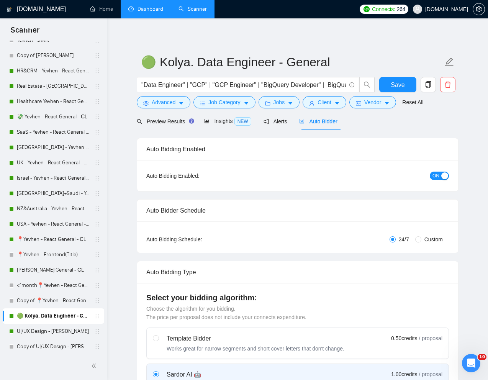
click at [149, 11] on link "Dashboard" at bounding box center [145, 9] width 35 height 7
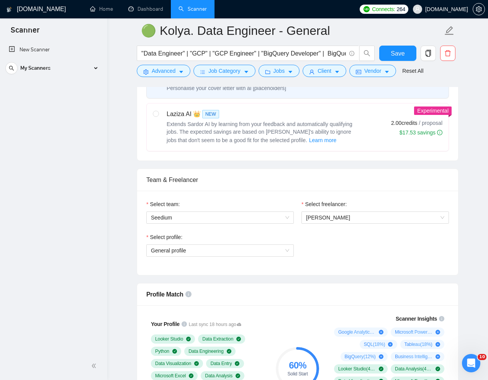
scroll to position [318, 0]
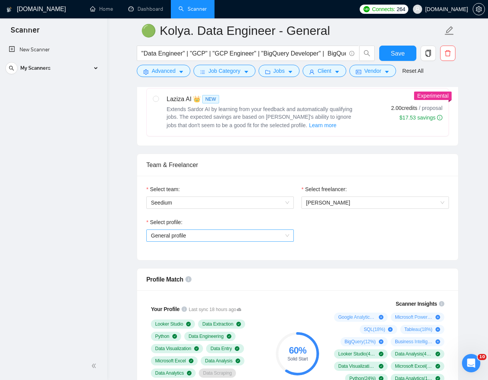
click at [266, 235] on span "General profile" at bounding box center [220, 235] width 138 height 11
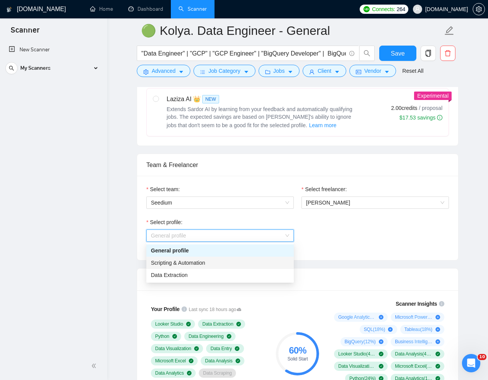
click at [205, 262] on span "Scripting & Automation" at bounding box center [178, 263] width 54 height 6
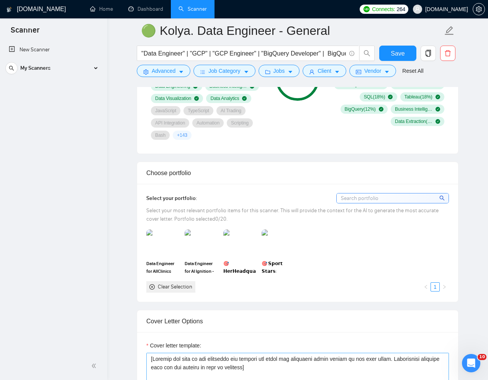
scroll to position [558, 0]
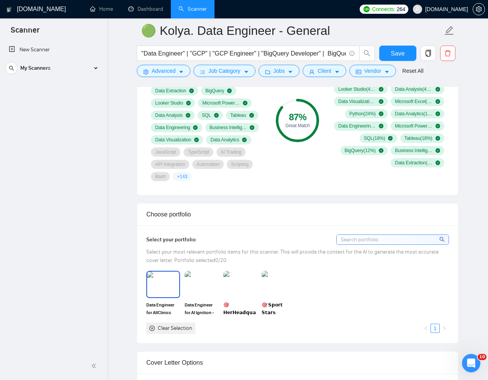
click at [164, 294] on img at bounding box center [163, 284] width 32 height 25
click at [194, 294] on img at bounding box center [202, 284] width 34 height 27
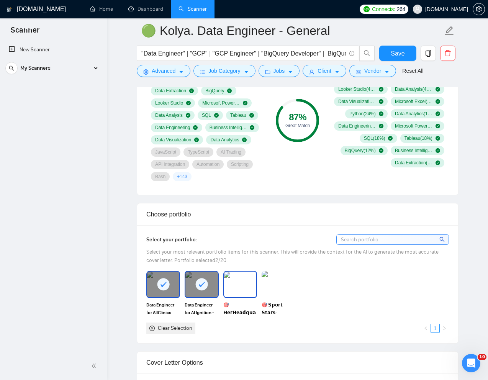
click at [228, 294] on img at bounding box center [240, 284] width 32 height 25
click at [270, 295] on img at bounding box center [279, 284] width 32 height 25
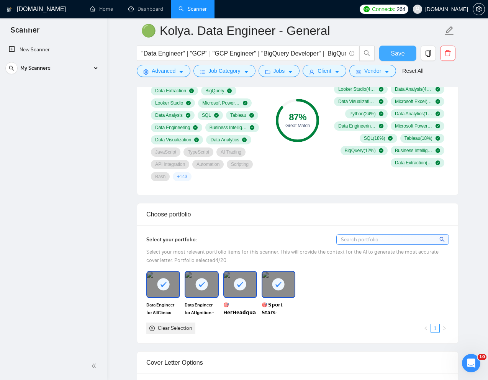
click at [396, 49] on span "Save" at bounding box center [398, 54] width 14 height 10
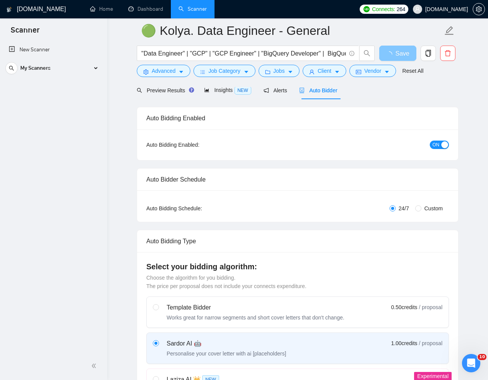
scroll to position [0, 0]
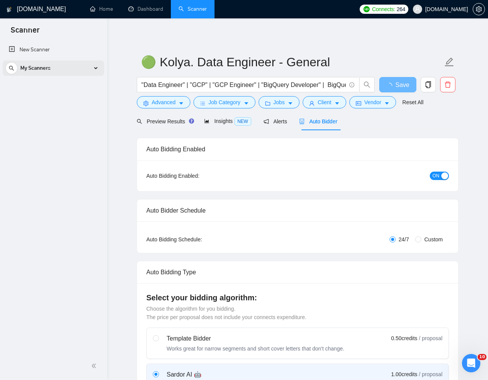
click at [96, 67] on icon at bounding box center [96, 68] width 0 height 4
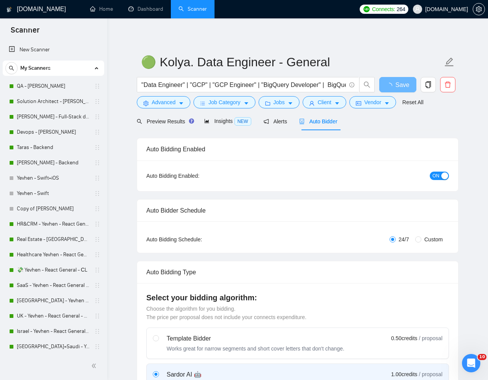
click at [81, 67] on div "My Scanners" at bounding box center [53, 68] width 96 height 15
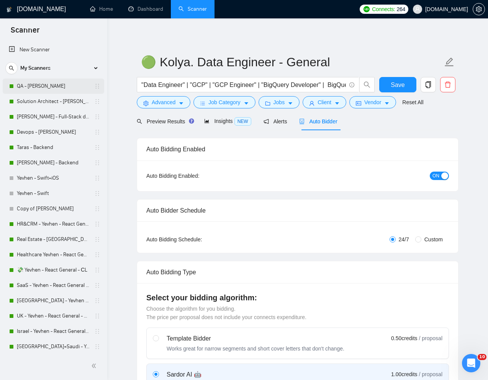
click at [39, 88] on link "QA - [PERSON_NAME]" at bounding box center [53, 86] width 73 height 15
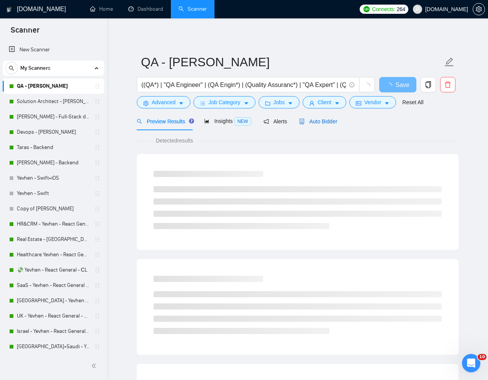
click at [321, 122] on span "Auto Bidder" at bounding box center [318, 121] width 38 height 6
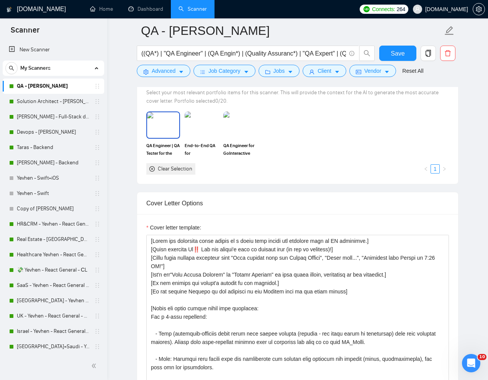
click at [159, 134] on img at bounding box center [163, 124] width 32 height 25
click at [236, 133] on img at bounding box center [240, 124] width 32 height 25
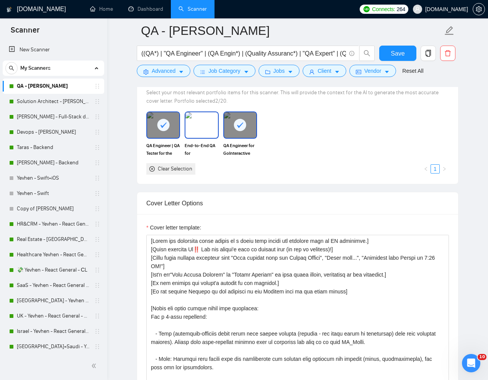
click at [199, 133] on img at bounding box center [202, 124] width 32 height 25
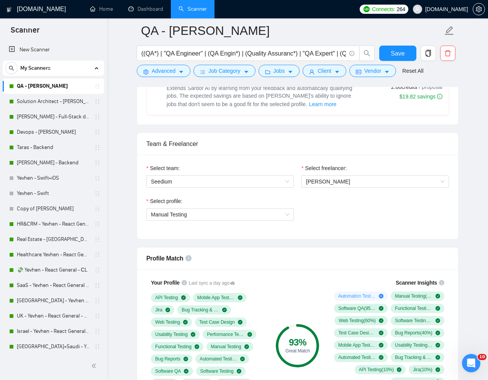
scroll to position [334, 0]
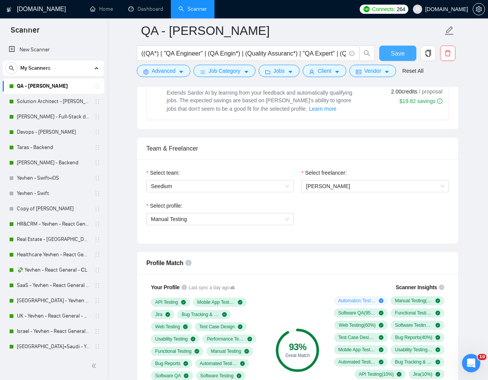
click at [392, 52] on span "Save" at bounding box center [398, 54] width 14 height 10
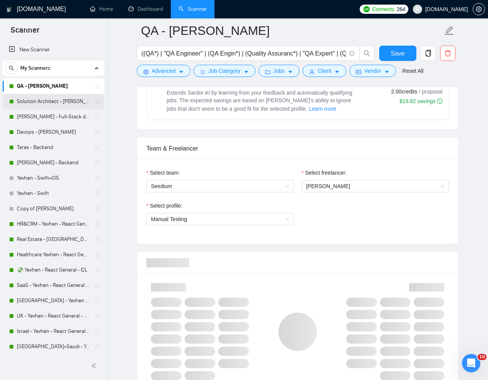
click at [31, 104] on link "Solution Architect - [PERSON_NAME]" at bounding box center [53, 101] width 73 height 15
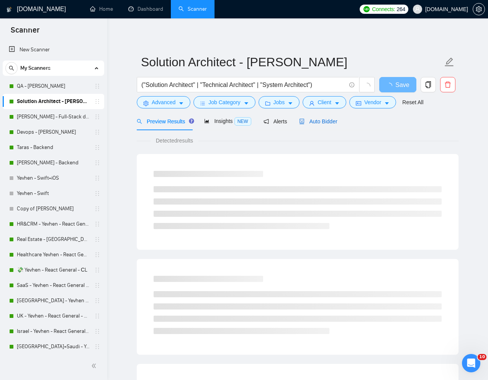
click at [324, 122] on span "Auto Bidder" at bounding box center [318, 121] width 38 height 6
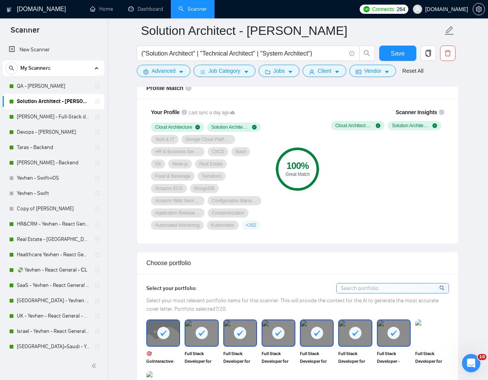
scroll to position [573, 0]
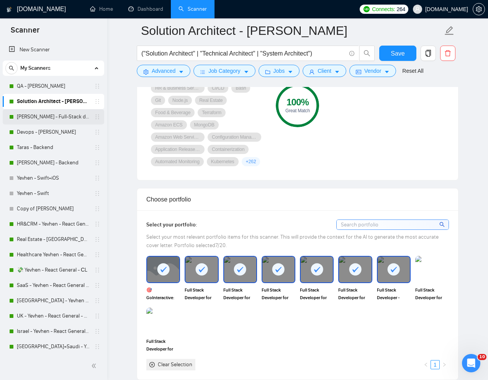
click at [48, 122] on link "[PERSON_NAME] - Full-Stack dev" at bounding box center [53, 116] width 73 height 15
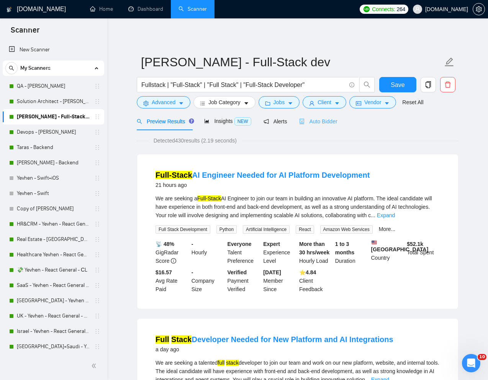
click at [329, 126] on div "Auto Bidder" at bounding box center [318, 121] width 38 height 18
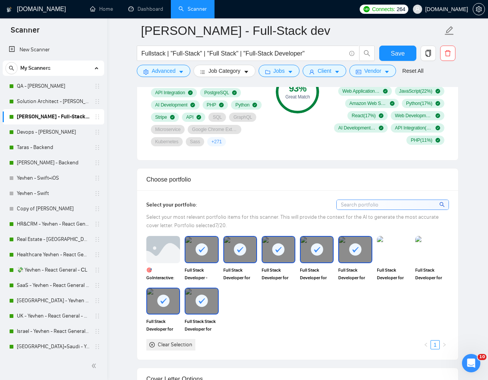
scroll to position [592, 0]
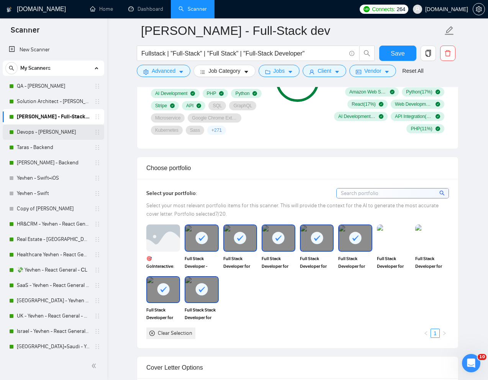
click at [48, 134] on link "Devops - [PERSON_NAME]" at bounding box center [53, 132] width 73 height 15
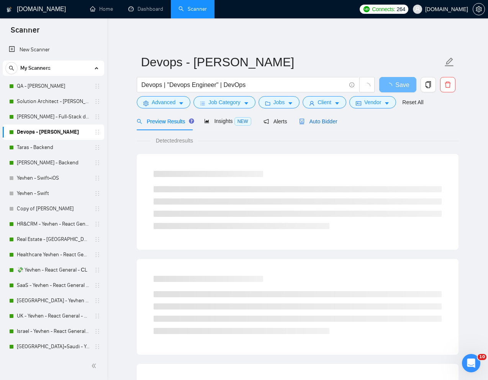
click at [329, 118] on span "Auto Bidder" at bounding box center [318, 121] width 38 height 6
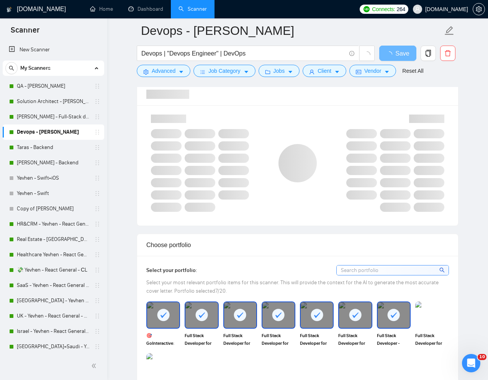
scroll to position [530, 0]
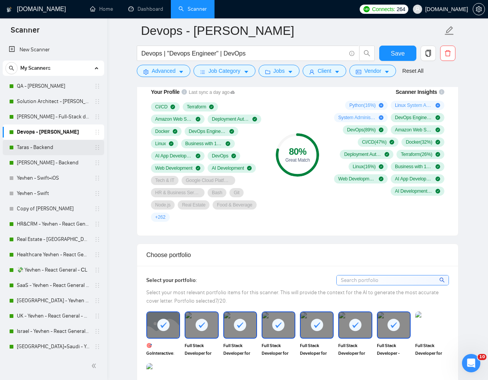
click at [48, 149] on link "Taras - Backend" at bounding box center [53, 147] width 73 height 15
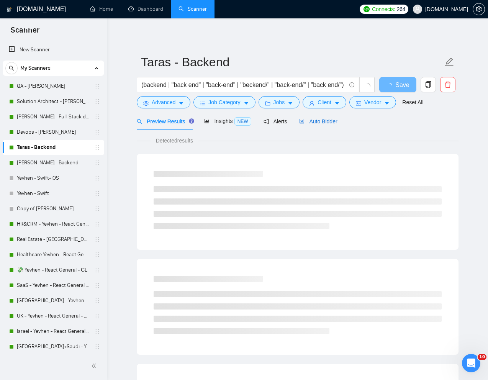
click at [325, 122] on span "Auto Bidder" at bounding box center [318, 121] width 38 height 6
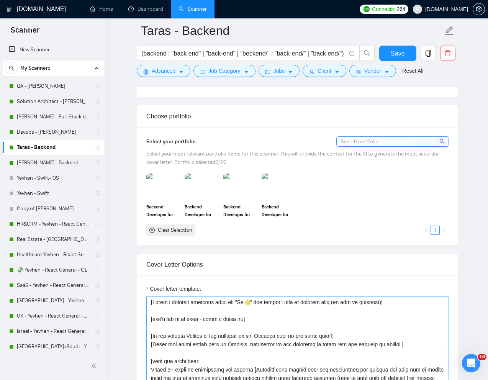
scroll to position [646, 0]
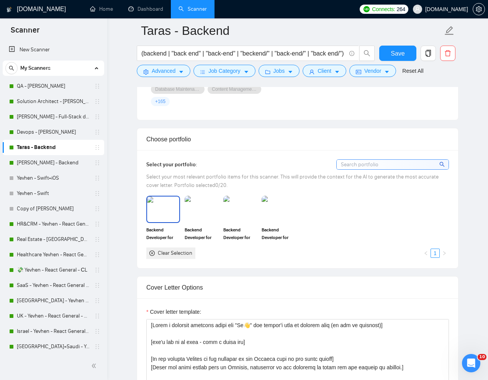
click at [162, 220] on img at bounding box center [163, 209] width 32 height 25
click at [201, 220] on img at bounding box center [202, 209] width 32 height 25
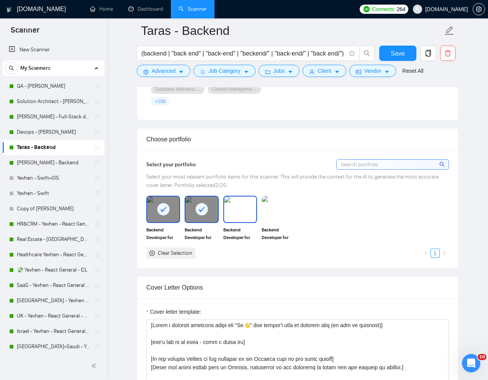
click at [236, 220] on img at bounding box center [240, 209] width 32 height 25
click at [279, 220] on img at bounding box center [279, 209] width 32 height 25
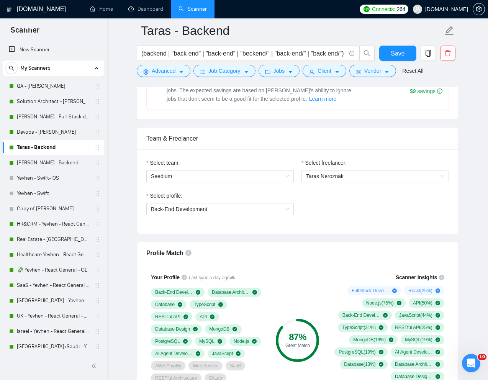
scroll to position [335, 0]
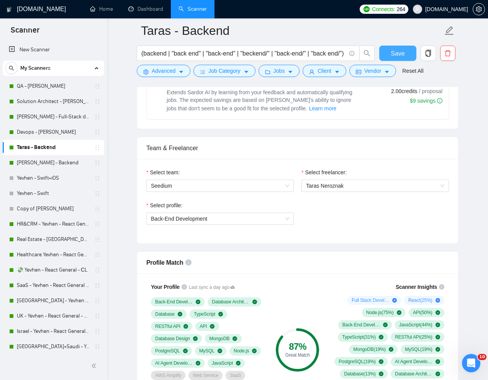
click at [401, 51] on span "Save" at bounding box center [398, 54] width 14 height 10
click at [34, 164] on link "[PERSON_NAME] - Backend" at bounding box center [53, 162] width 73 height 15
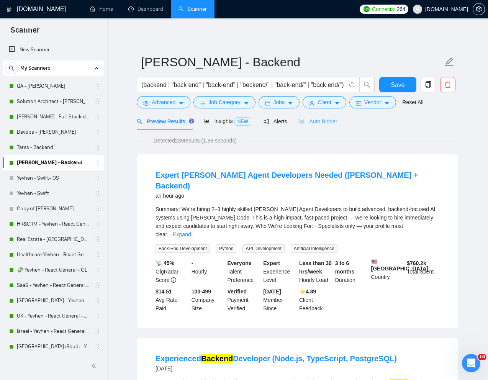
click at [327, 127] on div "Auto Bidder" at bounding box center [318, 121] width 38 height 18
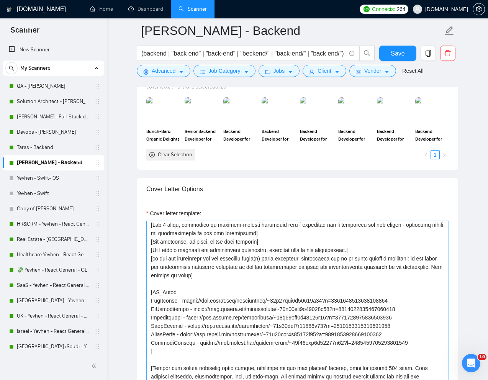
scroll to position [115, 0]
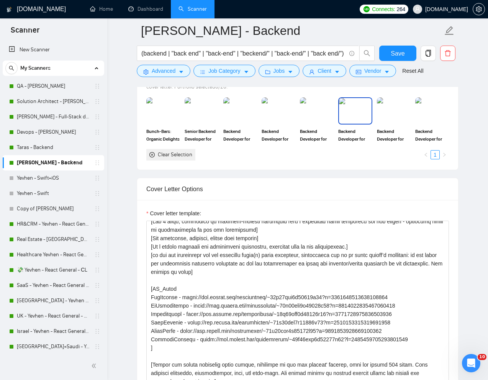
click at [358, 112] on img at bounding box center [355, 110] width 32 height 25
click at [286, 120] on img at bounding box center [279, 110] width 32 height 25
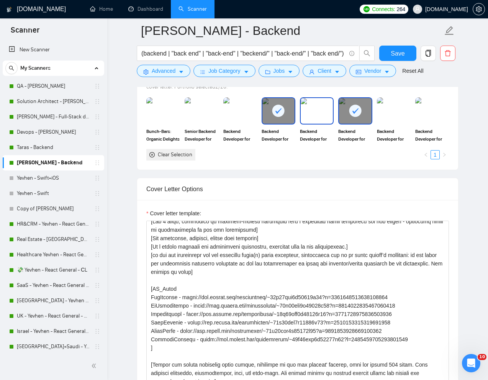
click at [318, 116] on img at bounding box center [317, 110] width 32 height 25
click at [241, 118] on img at bounding box center [240, 110] width 32 height 25
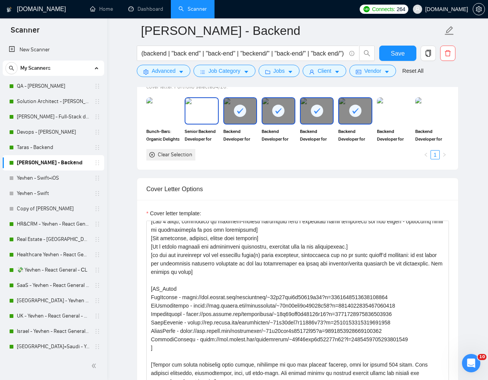
click at [202, 113] on img at bounding box center [202, 110] width 32 height 25
click at [432, 117] on img at bounding box center [432, 110] width 32 height 25
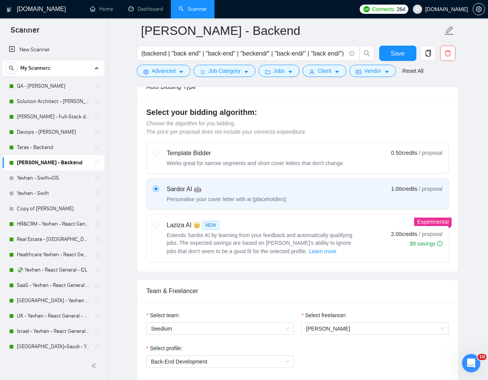
scroll to position [192, 0]
click at [399, 60] on button "Save" at bounding box center [397, 53] width 37 height 15
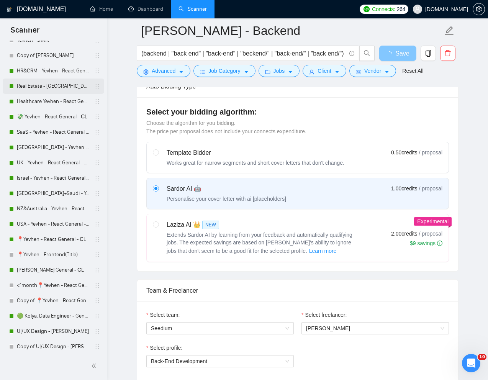
scroll to position [170, 0]
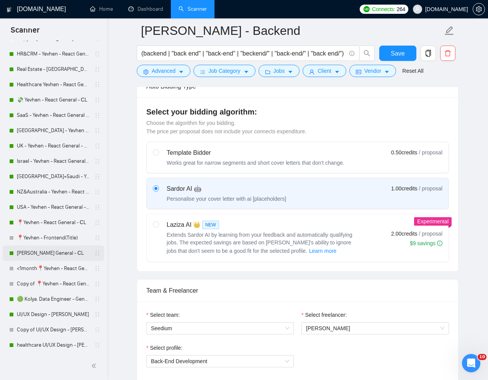
click at [49, 255] on link "[PERSON_NAME] General - СL" at bounding box center [53, 253] width 73 height 15
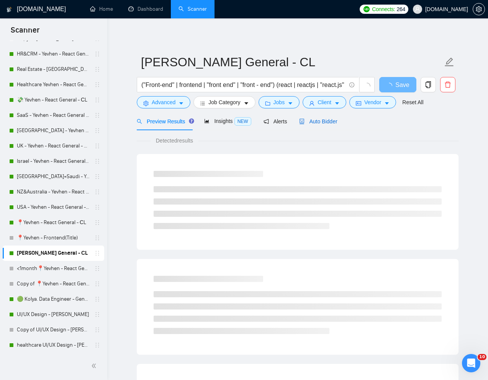
click at [316, 122] on span "Auto Bidder" at bounding box center [318, 121] width 38 height 6
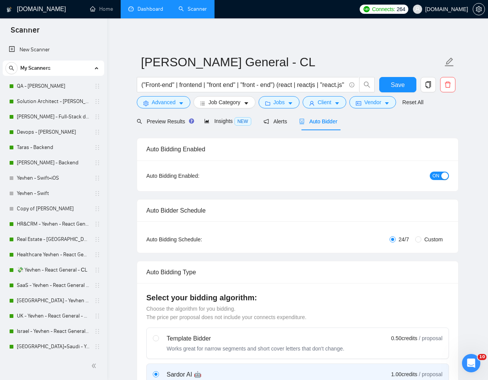
click at [146, 11] on link "Dashboard" at bounding box center [145, 9] width 35 height 7
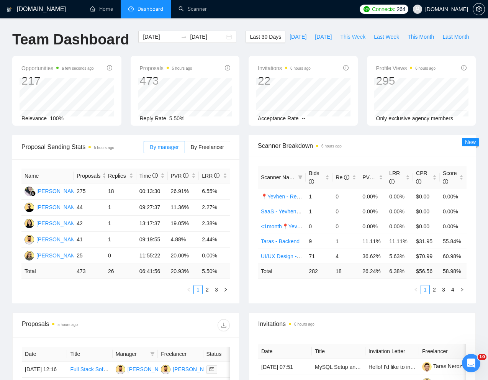
click at [340, 41] on span "This Week" at bounding box center [352, 37] width 25 height 8
type input "[DATE]"
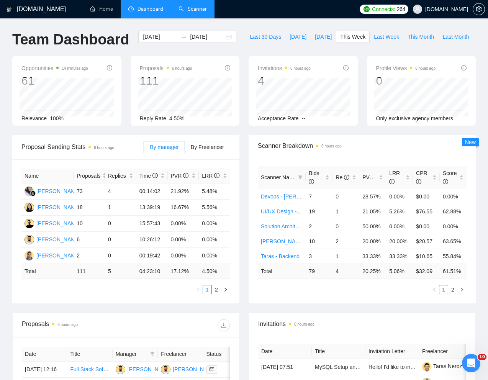
click at [194, 12] on link "Scanner" at bounding box center [193, 9] width 28 height 7
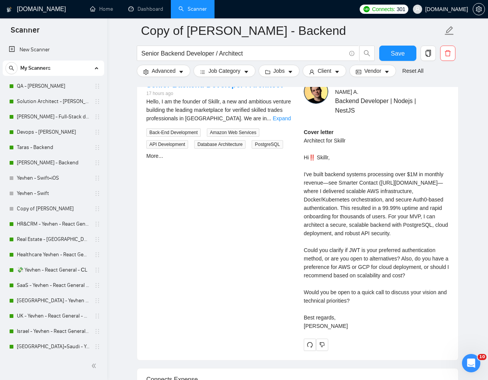
scroll to position [971, 0]
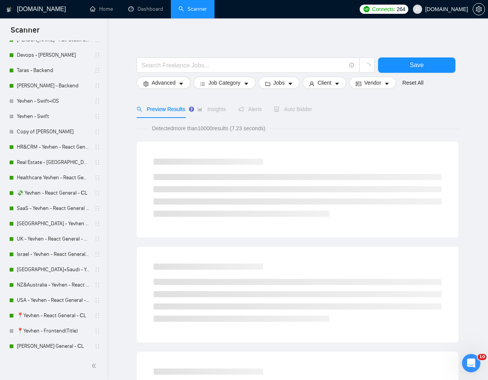
scroll to position [148, 0]
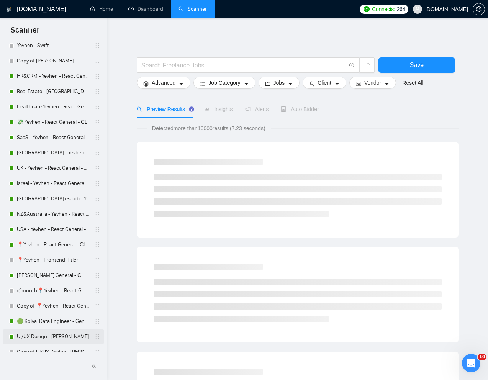
click at [42, 334] on link "UI/UX Design - [PERSON_NAME]" at bounding box center [53, 336] width 73 height 15
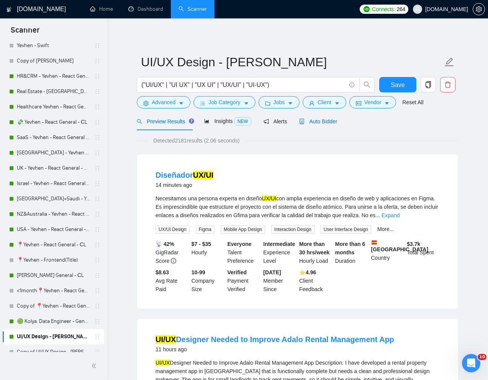
click at [318, 122] on span "Auto Bidder" at bounding box center [318, 121] width 38 height 6
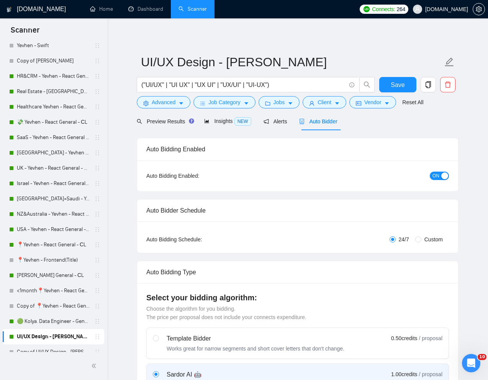
click at [433, 174] on span "ON" at bounding box center [436, 176] width 7 height 8
click at [398, 84] on span "Save" at bounding box center [398, 85] width 14 height 10
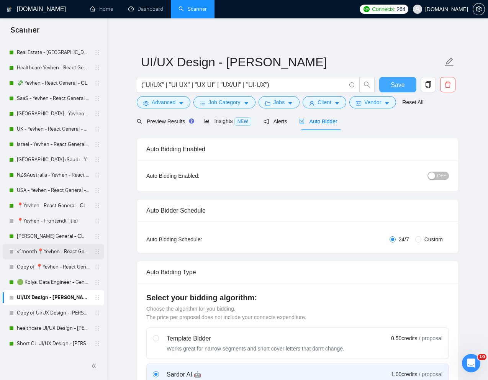
scroll to position [228, 0]
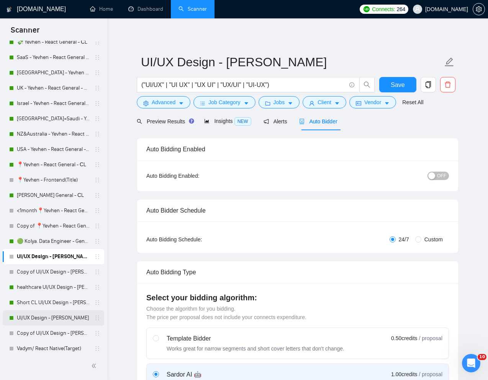
click at [43, 319] on link "UI/UX Design - [PERSON_NAME]" at bounding box center [53, 317] width 73 height 15
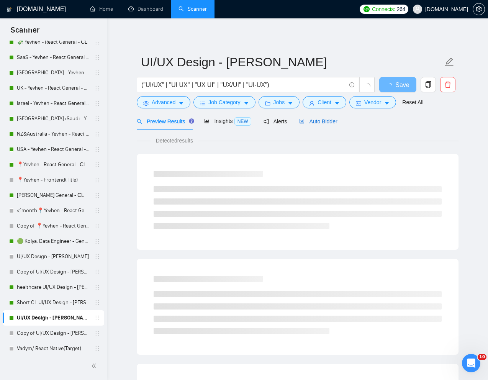
click at [316, 124] on span "Auto Bidder" at bounding box center [318, 121] width 38 height 6
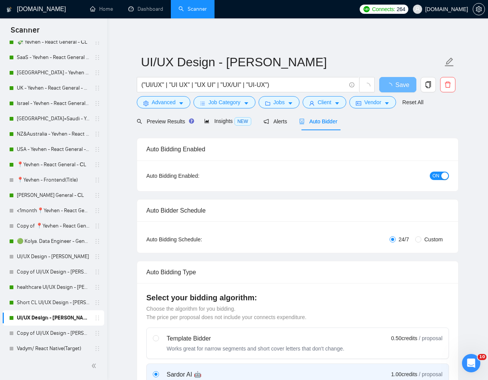
click at [434, 177] on span "ON" at bounding box center [436, 176] width 7 height 8
click at [400, 86] on span "Save" at bounding box center [398, 85] width 14 height 10
click at [164, 123] on span "Preview Results" at bounding box center [164, 121] width 55 height 6
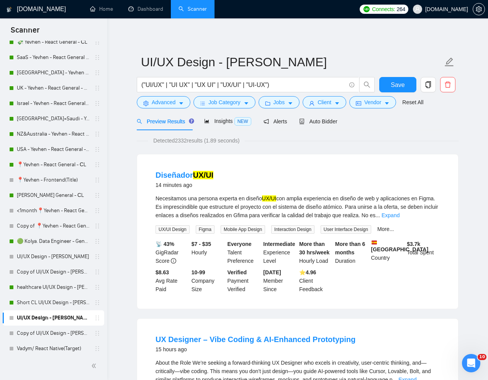
click at [153, 176] on li "Diseñador UX/UI 14 minutes ago Necesitamos una persona experta en diseño UX/UI …" at bounding box center [297, 232] width 303 height 136
drag, startPoint x: 153, startPoint y: 176, endPoint x: 191, endPoint y: 175, distance: 37.6
click at [191, 175] on li "Diseñador UX/UI 14 minutes ago Necesitamos una persona experta en diseño UX/UI …" at bounding box center [297, 232] width 303 height 136
click at [271, 170] on div "Diseñador UX/UI 14 minutes ago" at bounding box center [298, 180] width 284 height 20
drag, startPoint x: 154, startPoint y: 175, endPoint x: 192, endPoint y: 175, distance: 37.2
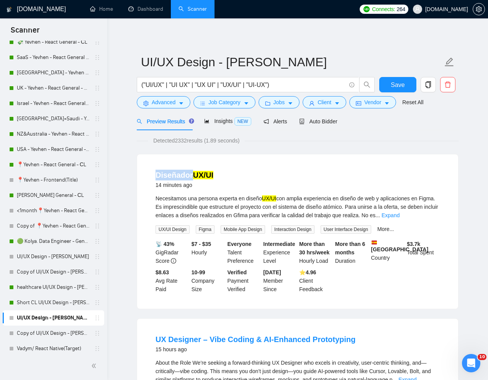
click at [192, 175] on li "Diseñador UX/UI 14 minutes ago Necesitamos una persona experta en diseño UX/UI …" at bounding box center [297, 232] width 303 height 136
copy link "Diseñador"
click at [159, 102] on span "Advanced" at bounding box center [164, 102] width 24 height 8
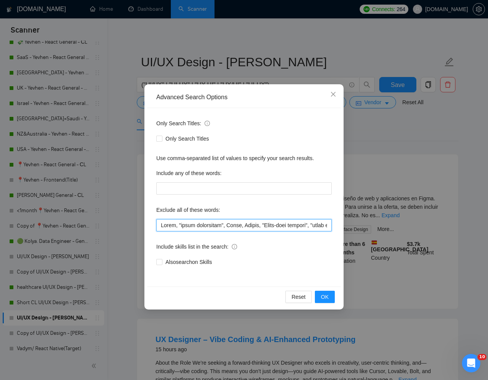
click at [161, 228] on input "text" at bounding box center [244, 225] width 176 height 12
paste input "Diseñador"
type input "Diseñador, Unity, "quick turnaround", India, Intern, "Short-term project", "fro…"
click at [324, 295] on span "OK" at bounding box center [325, 297] width 8 height 8
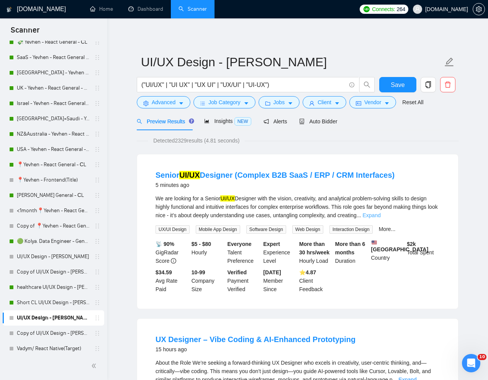
click at [381, 214] on link "Expand" at bounding box center [372, 215] width 18 height 6
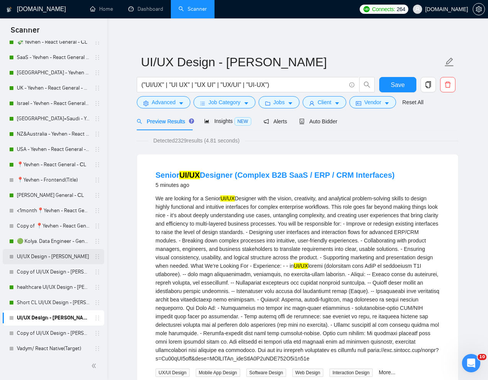
click at [53, 256] on link "UI/UX Design - [PERSON_NAME]" at bounding box center [53, 256] width 73 height 15
click at [394, 90] on button "Save" at bounding box center [397, 84] width 37 height 15
click at [38, 259] on link "UI/UX Design - [PERSON_NAME]" at bounding box center [53, 256] width 73 height 15
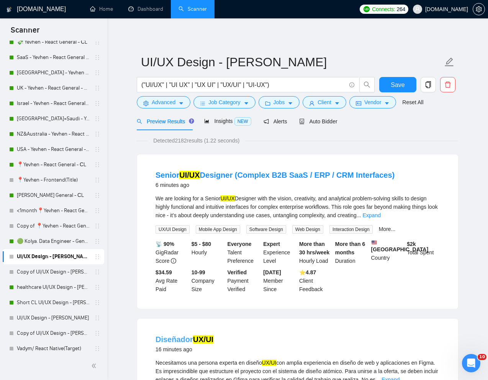
click at [169, 342] on link "Diseñador UX/UI" at bounding box center [185, 339] width 58 height 8
drag, startPoint x: 152, startPoint y: 346, endPoint x: 192, endPoint y: 347, distance: 39.9
copy link "Diseñador"
click at [164, 106] on span "Advanced" at bounding box center [164, 102] width 24 height 8
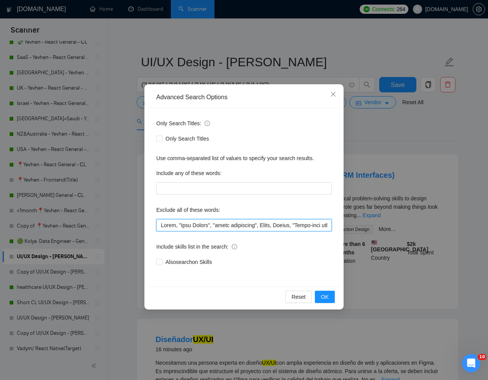
click at [158, 227] on input "text" at bounding box center [244, 225] width 176 height 12
paste input "Diseñador"
type input "Diseñador, Unity, "Vibe Coding", "quick turnaround", India, Intern, "Short-term…"
click at [330, 297] on button "OK" at bounding box center [325, 297] width 20 height 12
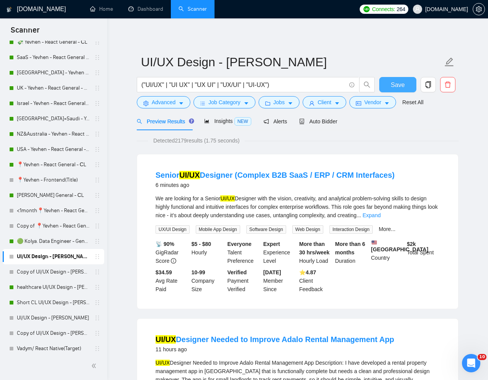
click at [397, 83] on span "Save" at bounding box center [398, 85] width 14 height 10
click at [320, 121] on span "Auto Bidder" at bounding box center [318, 121] width 38 height 6
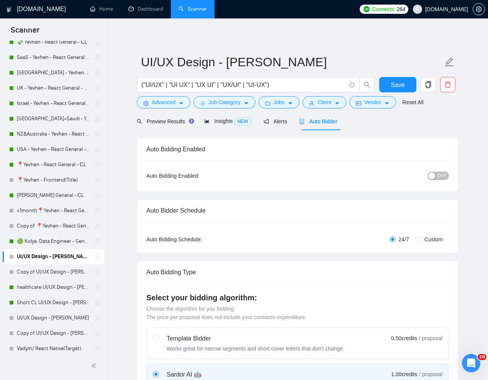
click at [442, 177] on span "OFF" at bounding box center [441, 176] width 9 height 8
click at [400, 87] on span "Save" at bounding box center [398, 85] width 14 height 10
click at [41, 318] on link "UI/UX Design - [PERSON_NAME]" at bounding box center [53, 317] width 73 height 15
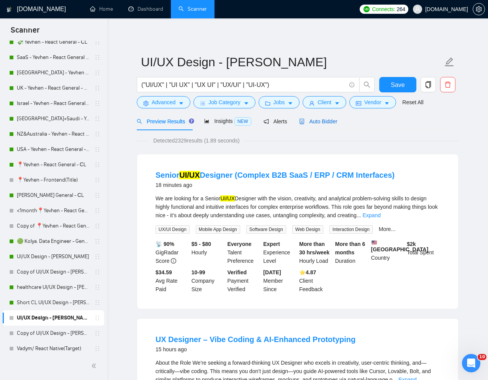
click at [331, 122] on span "Auto Bidder" at bounding box center [318, 121] width 38 height 6
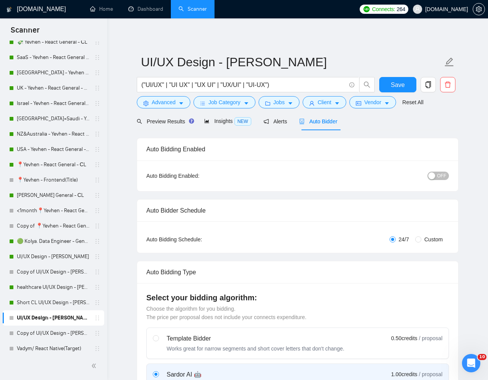
click at [439, 174] on span "OFF" at bounding box center [441, 176] width 9 height 8
click at [396, 85] on span "Save" at bounding box center [398, 85] width 14 height 10
